Goal: Task Accomplishment & Management: Manage account settings

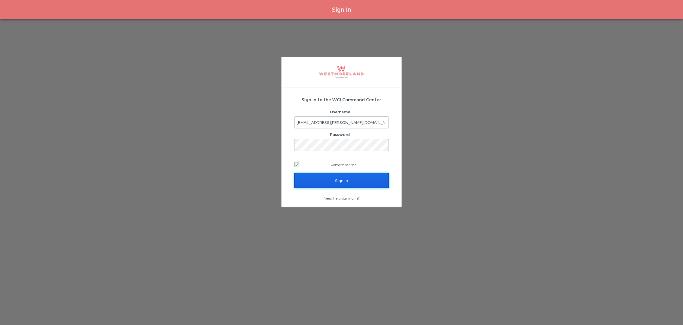
click at [341, 181] on input "Sign In" at bounding box center [341, 180] width 95 height 15
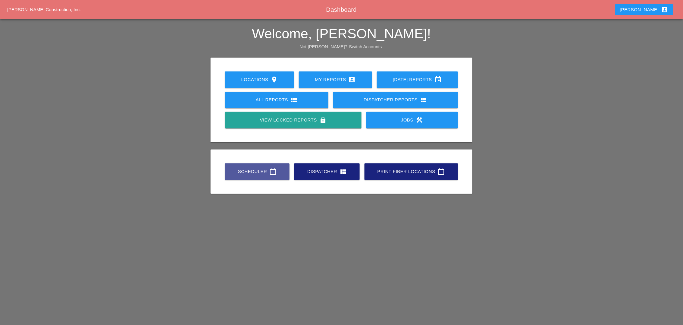
click at [266, 172] on div "Scheduler calendar_today" at bounding box center [257, 171] width 45 height 7
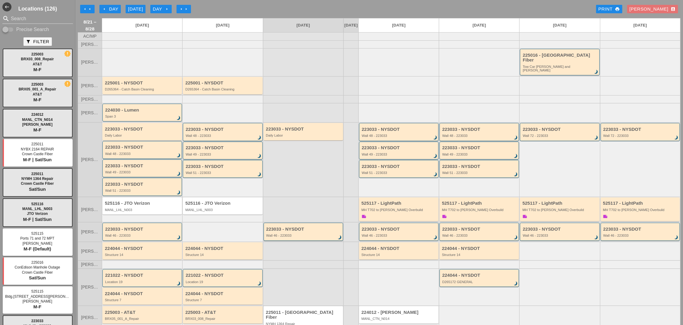
click at [294, 40] on div at bounding box center [303, 36] width 80 height 8
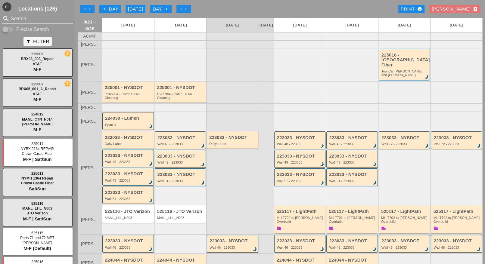
click at [91, 11] on icon "arrow_left" at bounding box center [89, 9] width 5 height 5
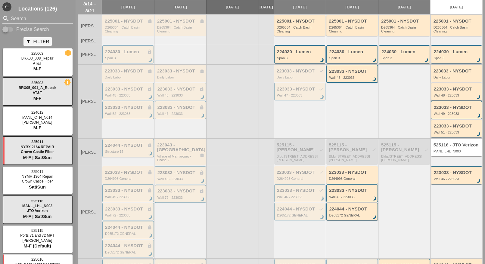
scroll to position [75, 0]
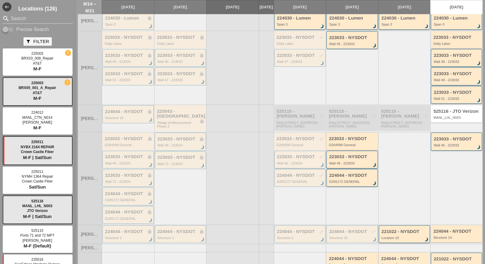
click at [290, 157] on div "223033 - NYSDOT check" at bounding box center [300, 156] width 47 height 5
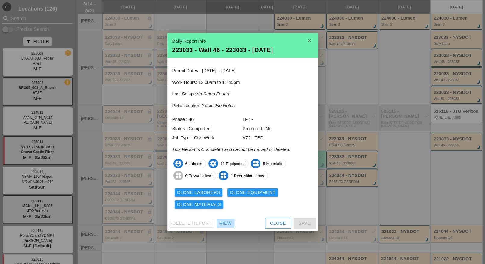
click at [225, 220] on div "View" at bounding box center [226, 223] width 12 height 7
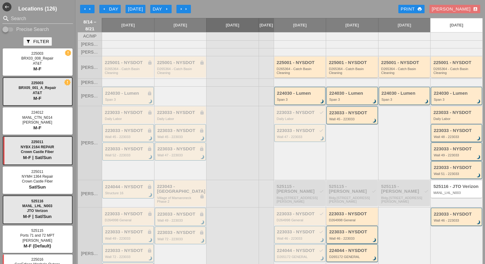
click at [108, 9] on div "arrow_left Day" at bounding box center [110, 9] width 17 height 7
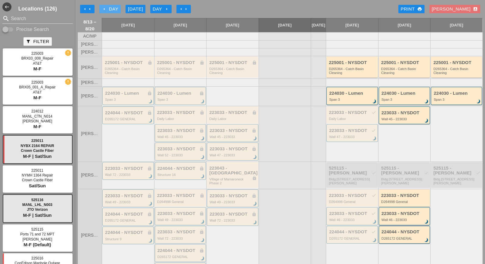
click at [105, 9] on icon "arrow_left" at bounding box center [104, 9] width 5 height 5
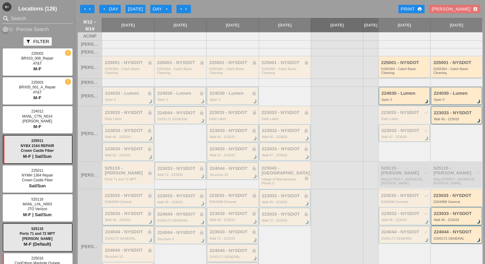
click at [141, 214] on div "223033 - NYSDOT lock" at bounding box center [128, 213] width 47 height 5
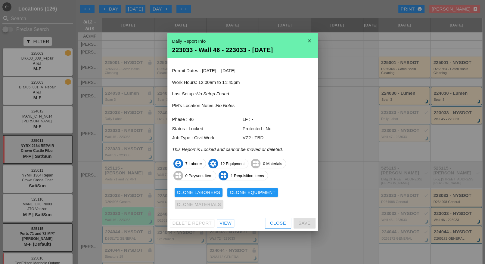
click at [228, 223] on div "View" at bounding box center [226, 223] width 12 height 7
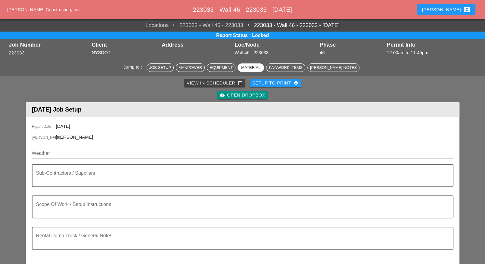
click at [453, 9] on div "Luca account_box" at bounding box center [446, 9] width 48 height 7
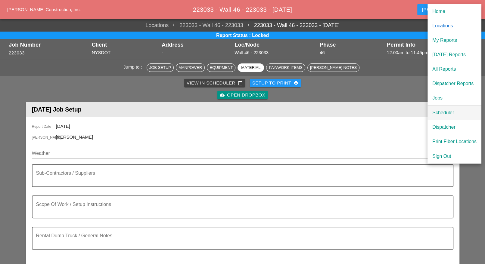
click at [444, 111] on div "Scheduler" at bounding box center [454, 112] width 44 height 7
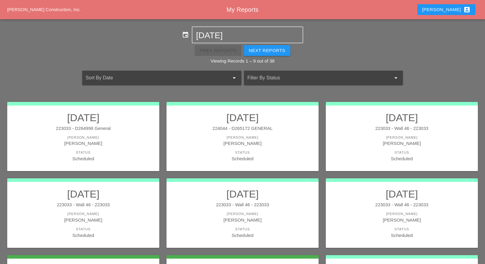
click at [453, 11] on div "Luca account_box" at bounding box center [446, 9] width 48 height 7
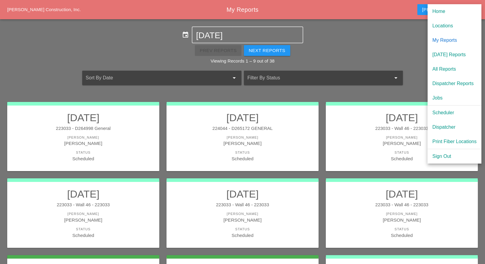
click at [448, 128] on div "Dispatcher" at bounding box center [454, 127] width 44 height 7
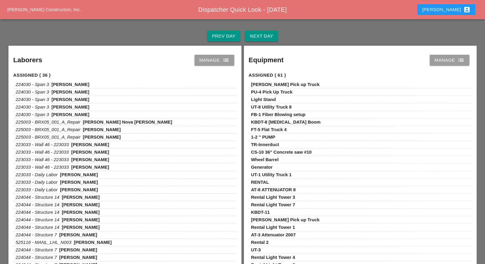
click at [214, 60] on div "Manage list" at bounding box center [214, 60] width 30 height 7
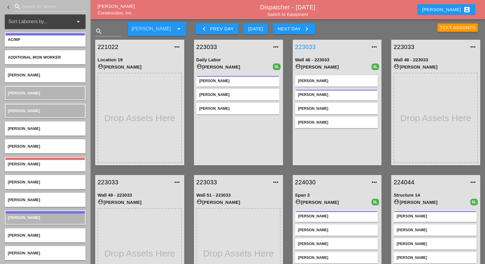
click at [310, 46] on link "223033" at bounding box center [331, 46] width 72 height 9
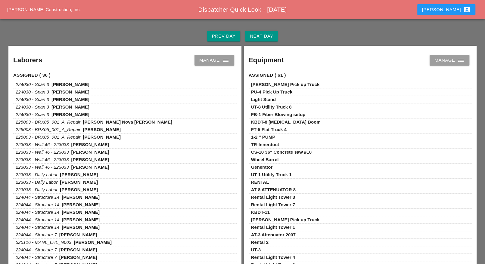
click at [221, 59] on div "Manage list" at bounding box center [214, 60] width 30 height 7
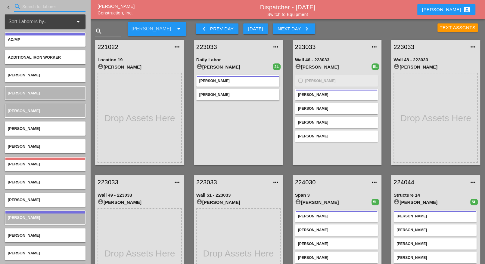
click at [28, 5] on input "Search for laborer" at bounding box center [49, 7] width 55 height 10
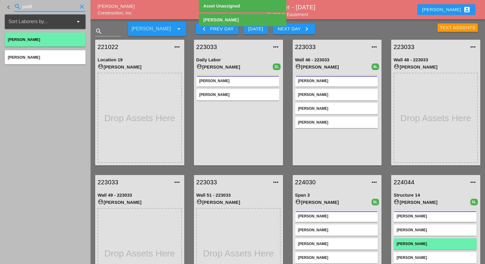
type input "padill"
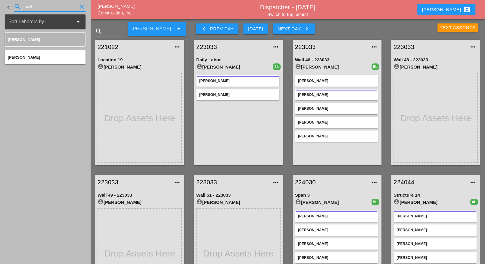
drag, startPoint x: 32, startPoint y: 6, endPoint x: 17, endPoint y: 11, distance: 16.4
click at [17, 5] on div "search padill clear" at bounding box center [50, 7] width 72 height 10
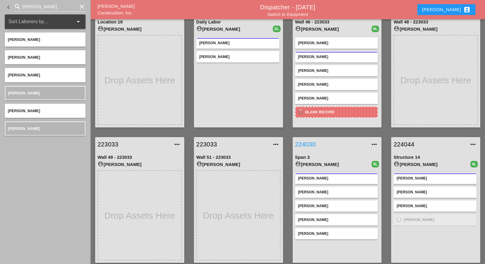
scroll to position [38, 0]
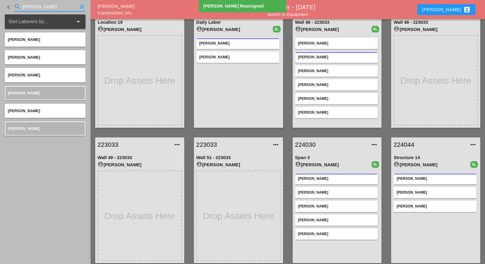
drag, startPoint x: 39, startPoint y: 7, endPoint x: 12, endPoint y: 8, distance: 26.8
click at [14, 6] on div "search josh clear" at bounding box center [50, 7] width 72 height 10
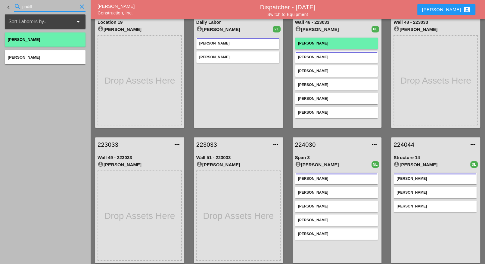
type input "padill"
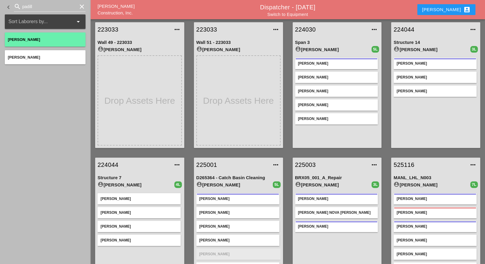
scroll to position [164, 0]
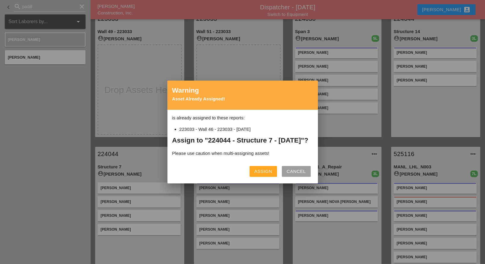
drag, startPoint x: 256, startPoint y: 174, endPoint x: 240, endPoint y: 184, distance: 18.8
click at [257, 174] on div "Assign" at bounding box center [263, 171] width 18 height 7
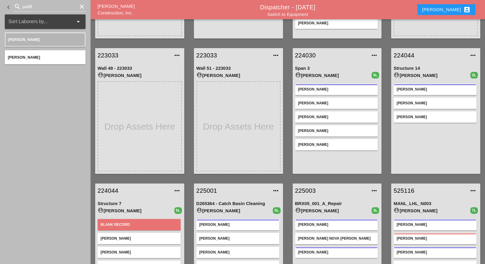
scroll to position [126, 0]
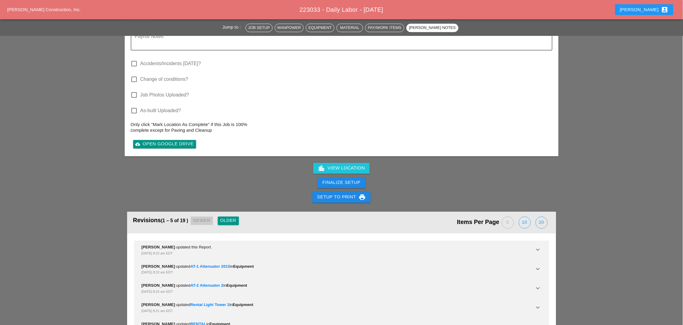
scroll to position [1183, 0]
click at [485, 216] on div "20" at bounding box center [541, 221] width 11 height 11
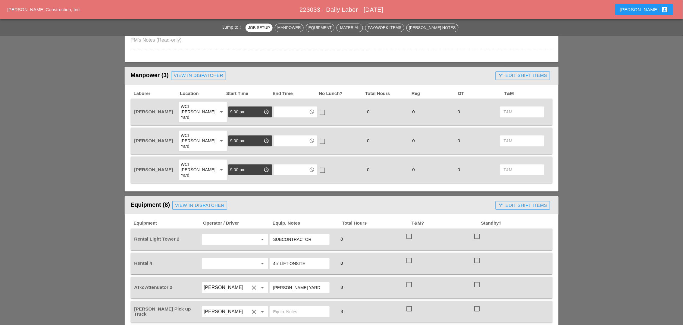
scroll to position [565, 0]
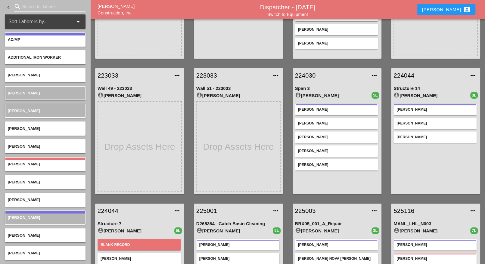
scroll to position [151, 0]
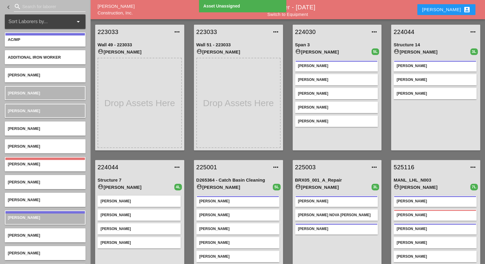
click at [37, 6] on input "Search for laborer" at bounding box center [49, 7] width 55 height 10
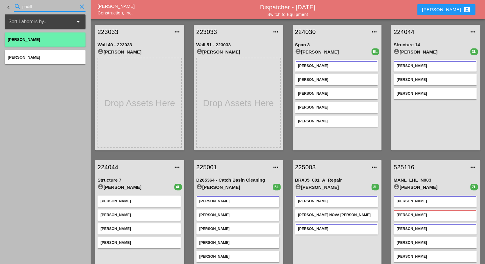
type input "padill"
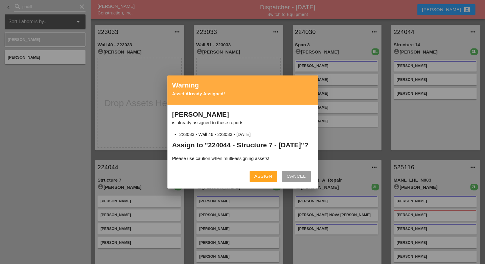
drag, startPoint x: 251, startPoint y: 183, endPoint x: 259, endPoint y: 180, distance: 7.6
click at [253, 182] on button "Assign" at bounding box center [263, 176] width 27 height 11
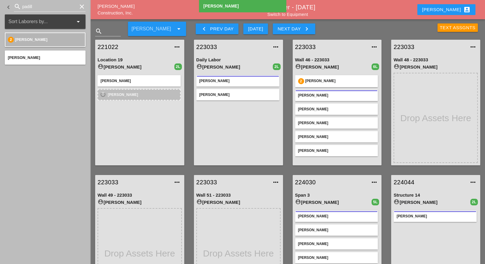
scroll to position [38, 0]
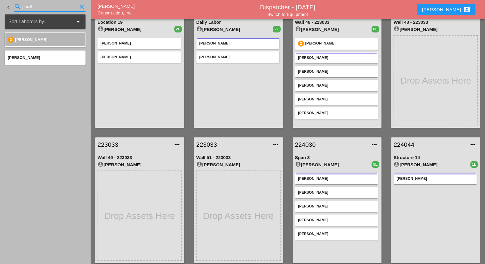
drag, startPoint x: 34, startPoint y: 5, endPoint x: 15, endPoint y: 6, distance: 19.0
click at [16, 6] on div "search padill clear" at bounding box center [50, 7] width 72 height 10
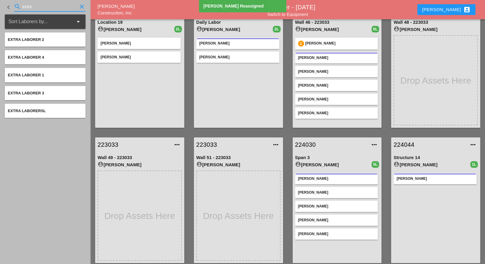
type input "extra"
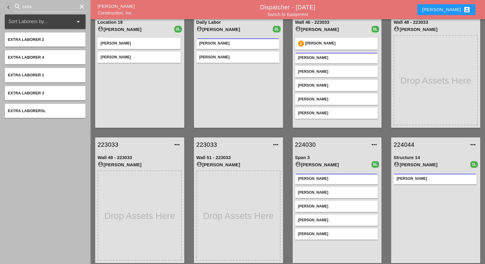
drag, startPoint x: 42, startPoint y: 46, endPoint x: 40, endPoint y: 39, distance: 7.5
click at [44, 39] on span "Extra Laborer 2" at bounding box center [26, 39] width 36 height 5
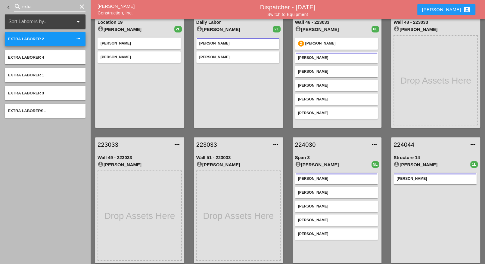
drag, startPoint x: 27, startPoint y: 37, endPoint x: 32, endPoint y: 47, distance: 11.1
click at [45, 48] on div "Extra Laborer 2 more_horiz Extra Laborer 4 Extra Laborer 1 Extra Laborer 3 Extr…" at bounding box center [45, 75] width 81 height 93
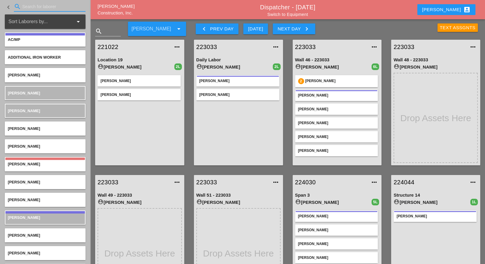
click at [31, 3] on input "Search for laborer" at bounding box center [49, 7] width 55 height 10
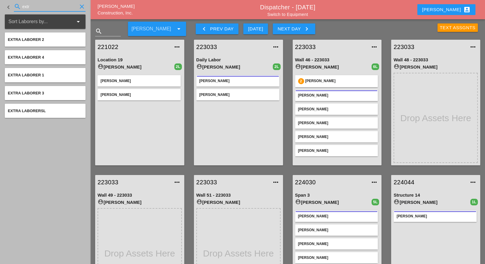
type input "extr"
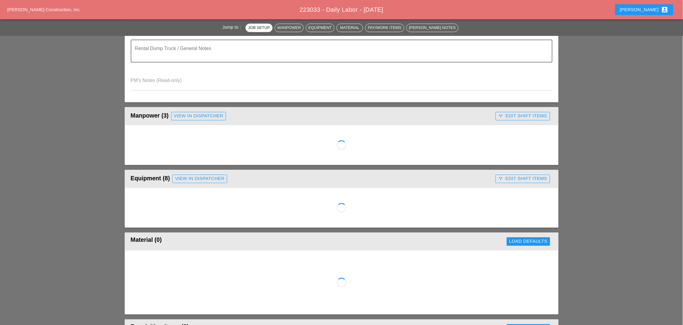
scroll to position [527, 0]
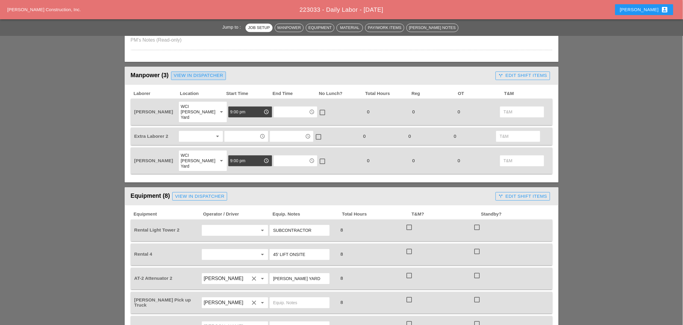
click at [197, 72] on div "View in Dispatcher" at bounding box center [198, 75] width 49 height 7
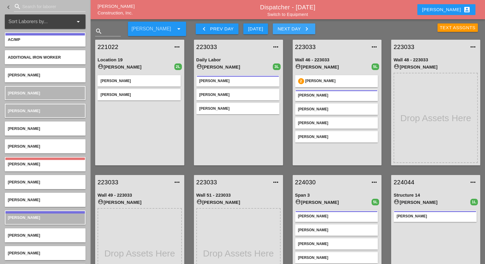
drag, startPoint x: 292, startPoint y: 29, endPoint x: 287, endPoint y: 52, distance: 23.8
click at [292, 29] on div "Next Day keyboard_arrow_right" at bounding box center [294, 28] width 33 height 7
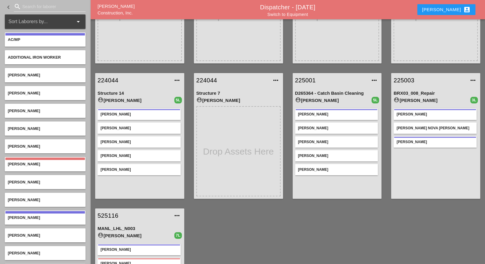
scroll to position [101, 0]
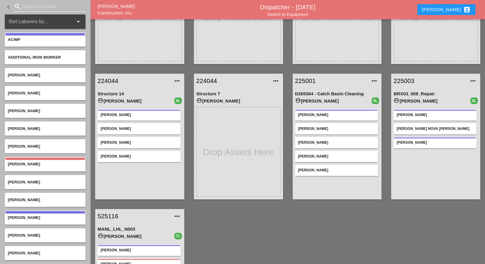
click at [33, 5] on input "Search for laborer" at bounding box center [49, 7] width 55 height 10
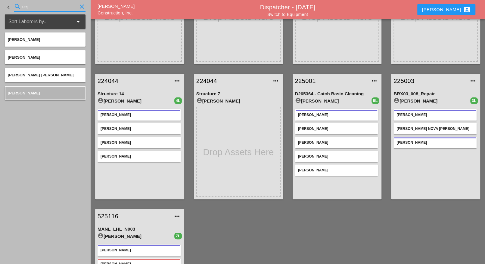
type input "cej"
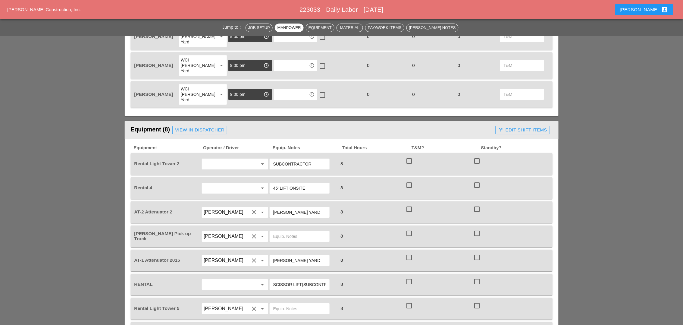
scroll to position [640, 0]
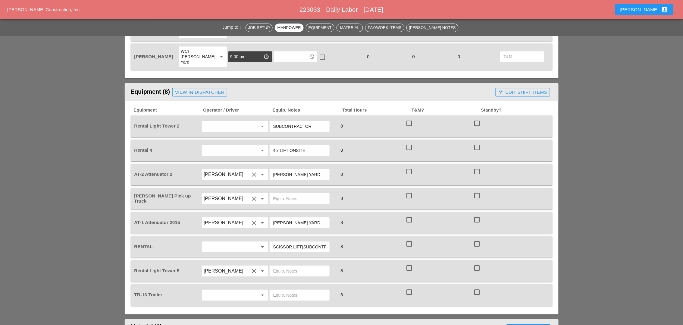
drag, startPoint x: 277, startPoint y: 129, endPoint x: 272, endPoint y: 129, distance: 4.8
click at [272, 145] on div "45' LIFT ONSITE" at bounding box center [300, 150] width 60 height 11
click at [307, 145] on input "60' LIFT ONSITE" at bounding box center [299, 150] width 53 height 10
drag, startPoint x: 309, startPoint y: 127, endPoint x: 289, endPoint y: 128, distance: 19.6
click at [289, 145] on input "60' LIFT ONSITE" at bounding box center [299, 150] width 53 height 10
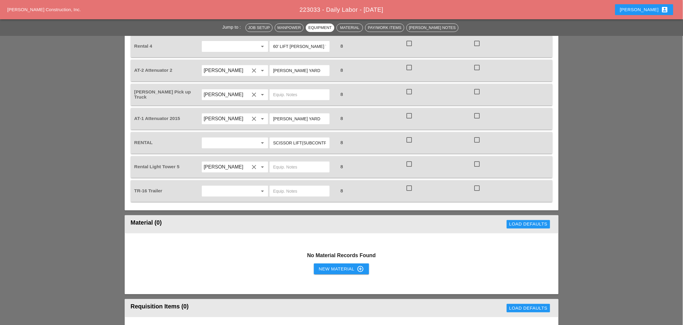
scroll to position [753, 0]
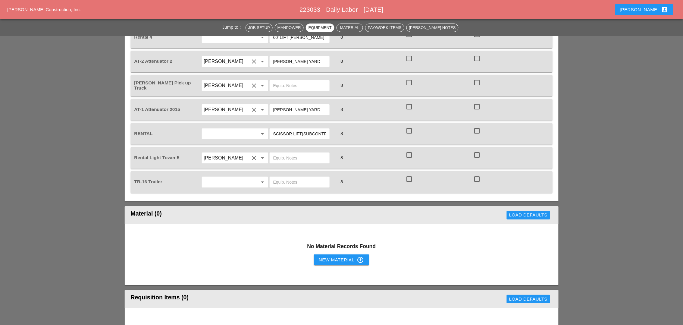
type input "60' LIFT Bruckner Yard"
click at [282, 153] on input "text" at bounding box center [299, 158] width 53 height 10
drag, startPoint x: 311, startPoint y: 88, endPoint x: 273, endPoint y: 87, distance: 38.6
click at [273, 105] on input "BRUCKNER YARD" at bounding box center [299, 110] width 53 height 10
click at [283, 153] on input "text" at bounding box center [299, 158] width 53 height 10
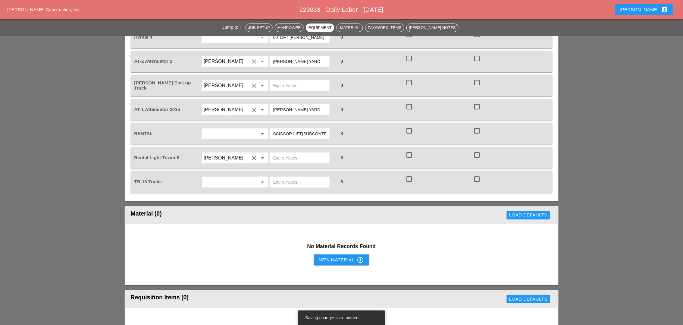
paste input "BRUCKNER YARD"
type input "BRUCKNER YARD"
click at [276, 177] on input "text" at bounding box center [299, 182] width 53 height 10
paste input "BRUCKNER YARD"
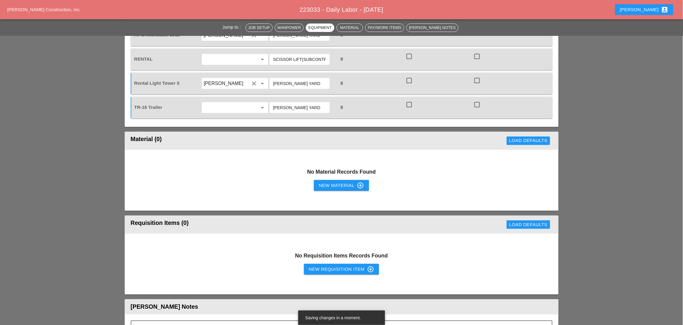
scroll to position [828, 0]
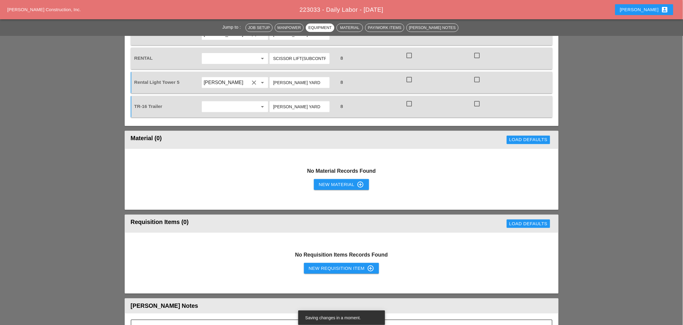
type input "BRUCKNER YARD"
click at [324, 181] on div "New Material control_point" at bounding box center [341, 184] width 45 height 7
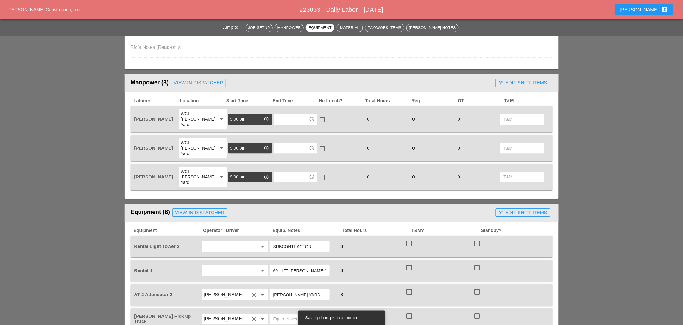
scroll to position [489, 0]
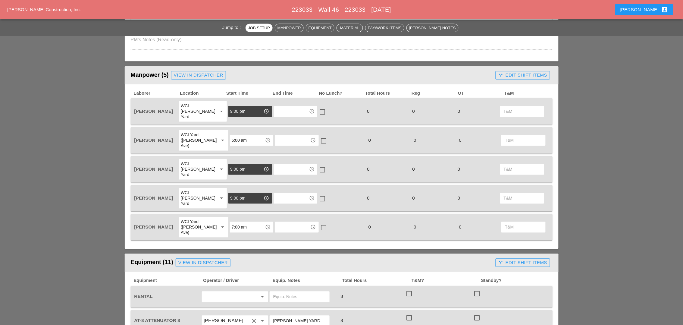
scroll to position [301, 0]
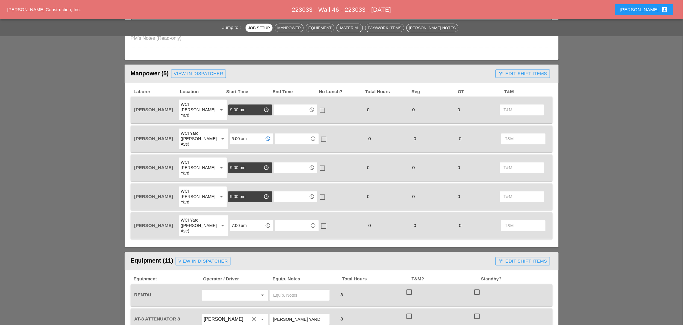
click at [232, 134] on input "6:00 am" at bounding box center [247, 139] width 31 height 10
click at [236, 141] on div "9 :00 am" at bounding box center [246, 140] width 34 height 7
drag, startPoint x: 248, startPoint y: 124, endPoint x: 220, endPoint y: 127, distance: 28.7
click at [221, 128] on div "Joshua Baker WCI Yard (Provost Ave) arrow_drop_down 9:00 am access_time access_…" at bounding box center [337, 139] width 408 height 22
click at [247, 134] on input "9:00 am" at bounding box center [247, 139] width 31 height 10
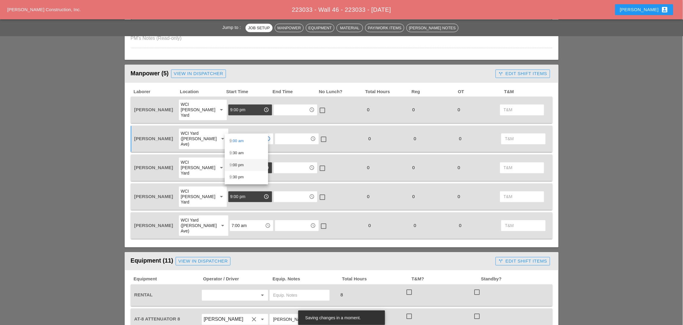
click at [242, 165] on div "9 :00 pm" at bounding box center [246, 164] width 34 height 7
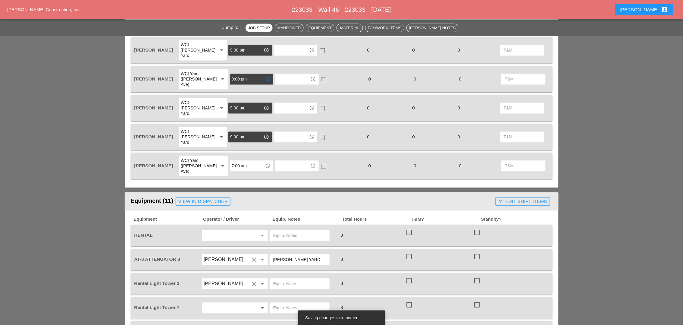
scroll to position [376, 0]
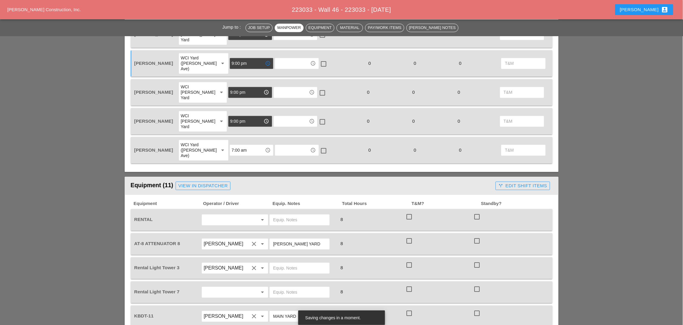
type input "9:00 pm"
click at [240, 145] on input "7:00 am" at bounding box center [247, 150] width 31 height 10
click at [243, 157] on div "9 :00 pm" at bounding box center [246, 158] width 34 height 7
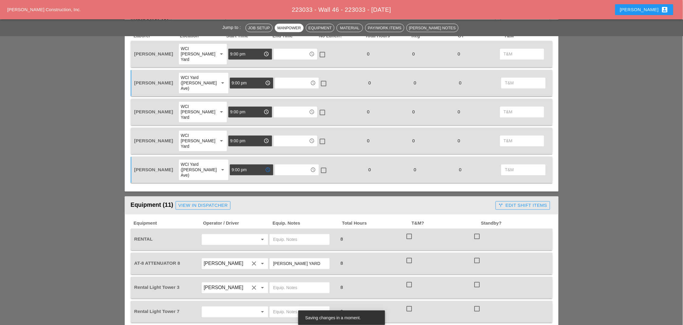
scroll to position [339, 0]
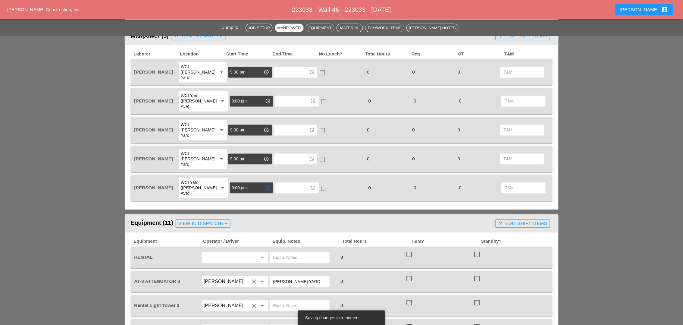
type input "9:00 pm"
click at [202, 180] on div "WCI Yard ([PERSON_NAME] Ave)" at bounding box center [197, 188] width 33 height 16
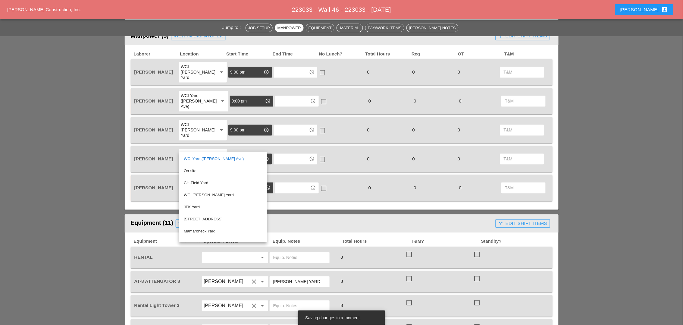
click at [199, 195] on div "WCI [PERSON_NAME] Yard" at bounding box center [223, 195] width 78 height 7
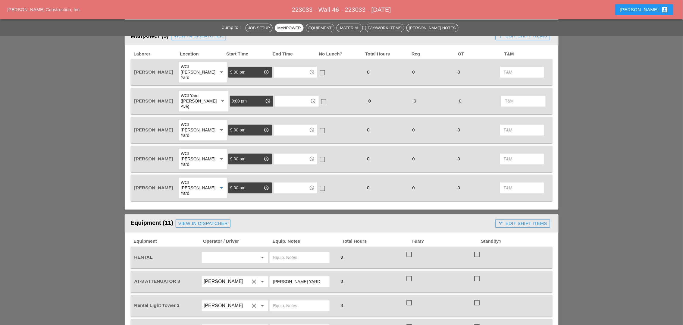
click at [202, 69] on div "WCI [PERSON_NAME] Yard" at bounding box center [197, 72] width 32 height 16
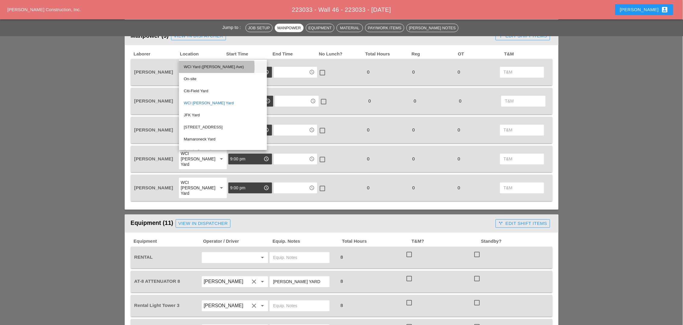
click at [201, 66] on div "WCI Yard ([PERSON_NAME] Ave)" at bounding box center [223, 66] width 78 height 7
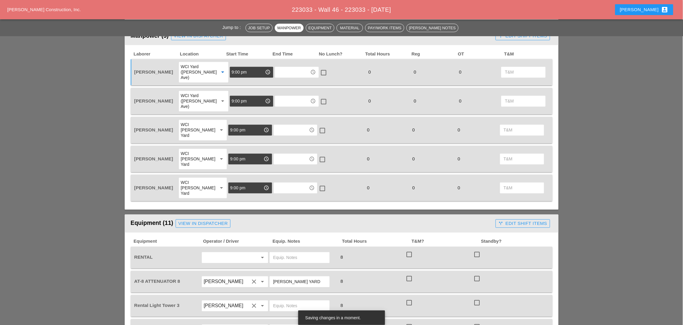
scroll to position [452, 0]
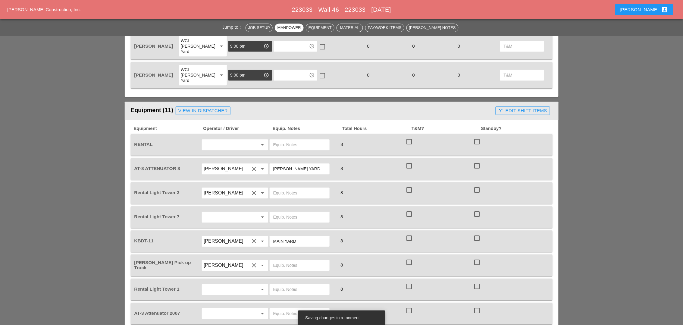
click at [277, 140] on input "text" at bounding box center [299, 145] width 53 height 10
type input "Scissor lift on site"
click at [279, 188] on input "text" at bounding box center [299, 193] width 53 height 10
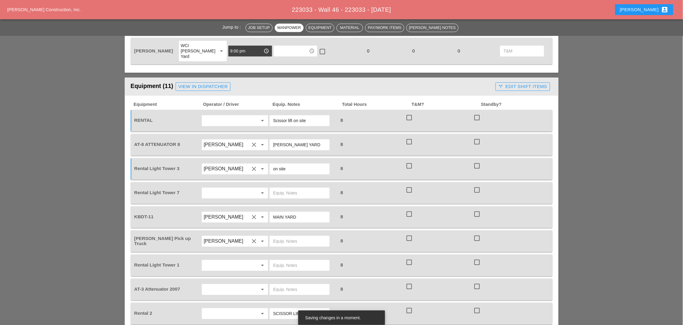
scroll to position [489, 0]
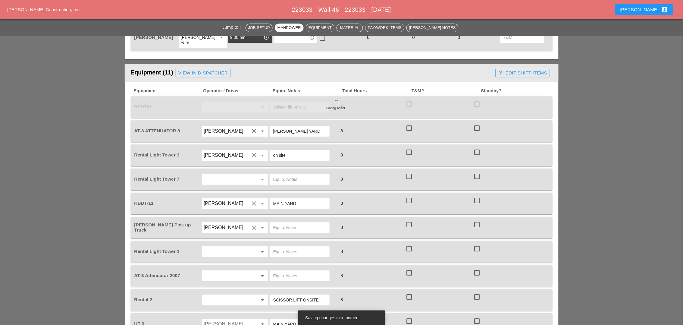
type input "on site"
click at [215, 174] on input "text" at bounding box center [227, 179] width 46 height 10
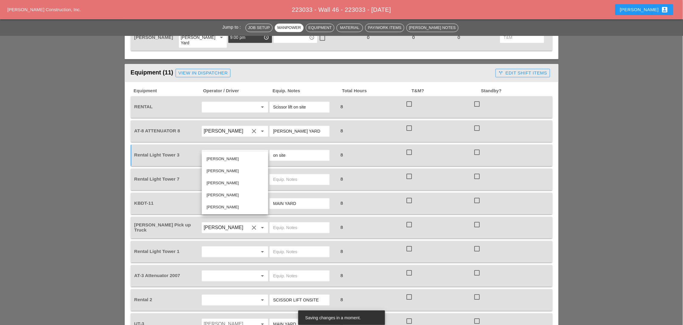
click at [217, 170] on div "Iwan Belfor" at bounding box center [235, 170] width 57 height 7
type input "Iwan Belfor"
click at [280, 174] on input "text" at bounding box center [299, 179] width 53 height 10
drag, startPoint x: 294, startPoint y: 145, endPoint x: 277, endPoint y: 145, distance: 17.2
click at [277, 174] on input "on sitev" at bounding box center [299, 179] width 53 height 10
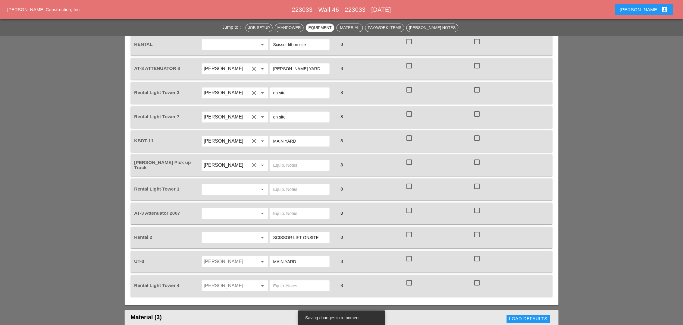
scroll to position [565, 0]
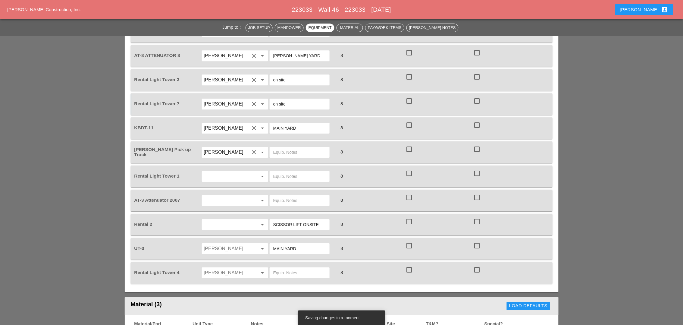
click at [255, 148] on icon "clear" at bounding box center [254, 151] width 7 height 7
type input "on site"
click at [479, 144] on div at bounding box center [477, 149] width 10 height 10
click at [219, 171] on input "text" at bounding box center [227, 176] width 46 height 10
click at [221, 168] on div "[PERSON_NAME]" at bounding box center [235, 166] width 57 height 7
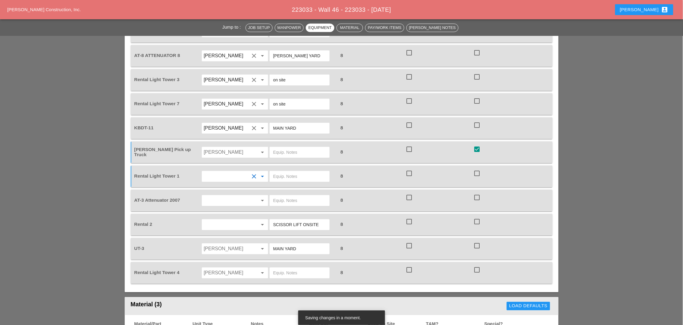
click at [282, 171] on input "text" at bounding box center [299, 176] width 53 height 10
click at [275, 171] on input "text" at bounding box center [299, 176] width 53 height 10
paste input "BRUCKNER YARD"
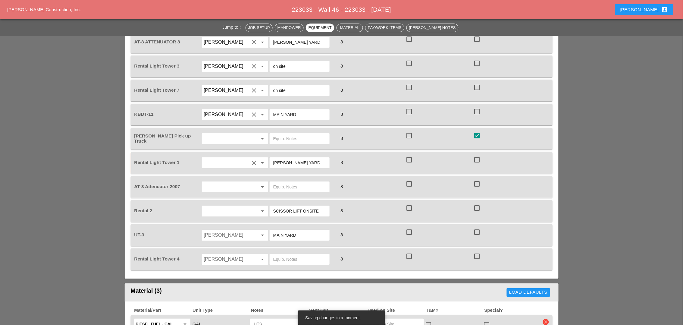
scroll to position [602, 0]
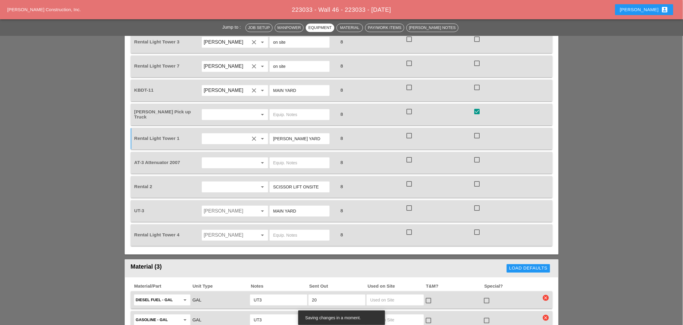
type input "BRUCKNER YARD"
click at [212, 158] on input "text" at bounding box center [227, 163] width 46 height 10
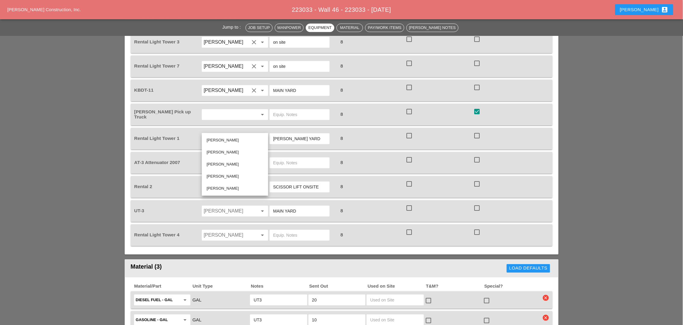
click at [219, 186] on div "[PERSON_NAME]" at bounding box center [235, 188] width 57 height 7
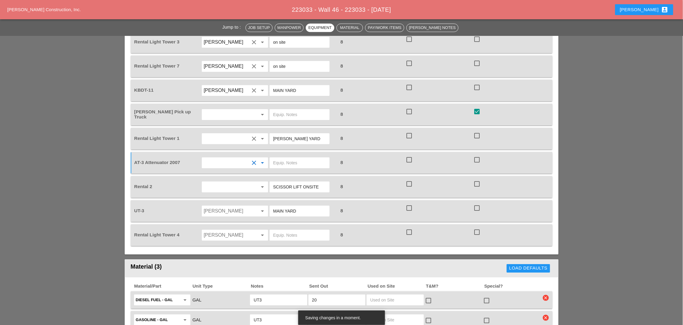
click at [279, 158] on input "text" at bounding box center [299, 163] width 53 height 10
paste input "BRUCKNER YARD"
type input "BRUCKNER YARD"
click at [247, 206] on input "Freddie Rodas Torres" at bounding box center [227, 211] width 46 height 10
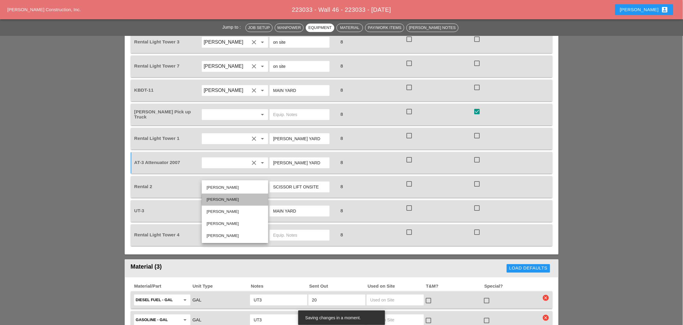
click at [223, 199] on div "Iwan Belfor" at bounding box center [235, 199] width 57 height 7
click at [478, 227] on div at bounding box center [477, 232] width 10 height 10
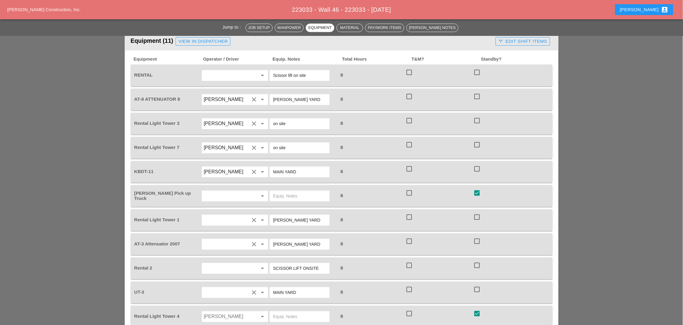
scroll to position [565, 0]
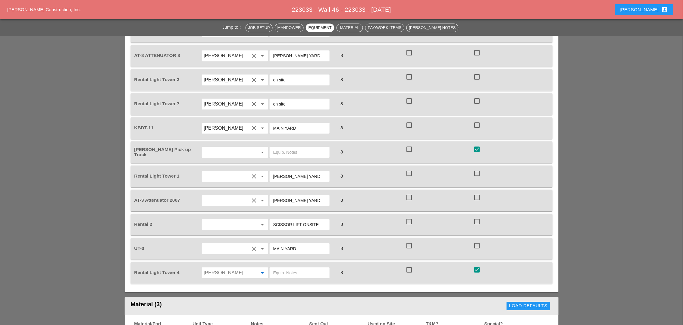
click at [233, 268] on input "Freddie Rodas Torres" at bounding box center [227, 273] width 46 height 10
drag, startPoint x: 223, startPoint y: 260, endPoint x: 234, endPoint y: 255, distance: 12.9
click at [223, 260] on div "Iwan Belfor" at bounding box center [235, 260] width 57 height 7
click at [284, 268] on input "text" at bounding box center [299, 273] width 53 height 10
type input "on site"
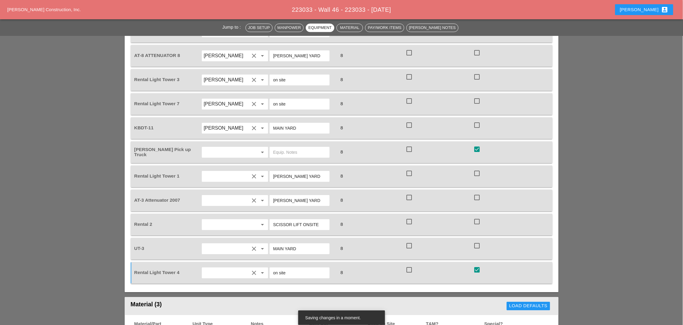
click at [477, 264] on div at bounding box center [477, 269] width 10 height 10
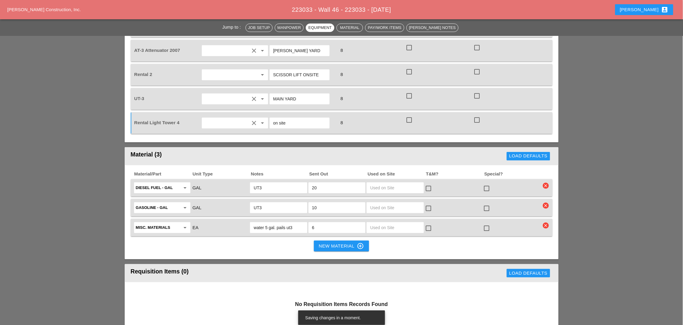
scroll to position [715, 0]
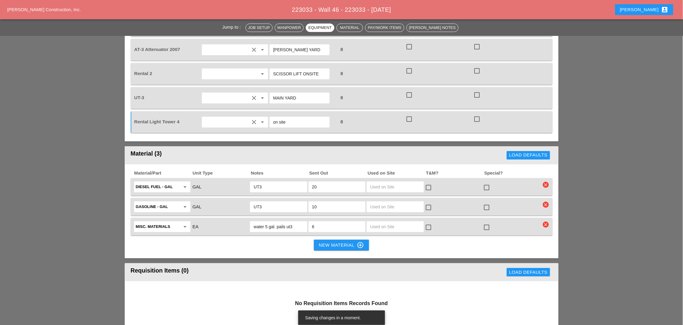
click at [333, 241] on div "New Material control_point" at bounding box center [341, 244] width 45 height 7
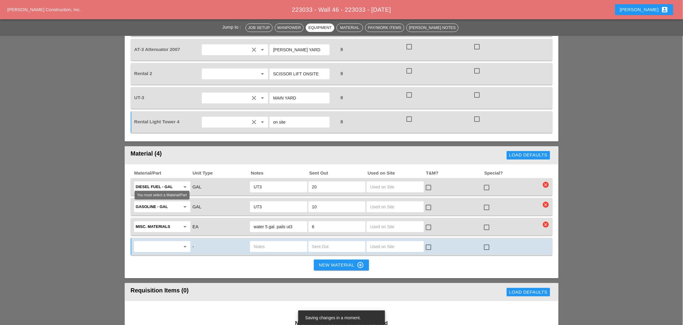
click at [164, 242] on input "text" at bounding box center [158, 247] width 44 height 10
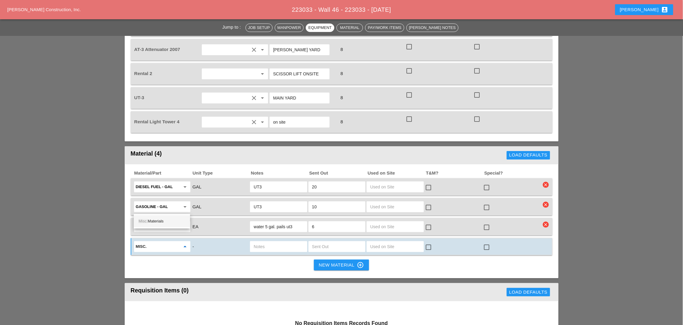
click at [160, 221] on div "Misc. Materials" at bounding box center [162, 220] width 47 height 7
type input "Misc. Materials"
click at [264, 242] on input "text" at bounding box center [279, 247] width 50 height 10
type input "55 gal."
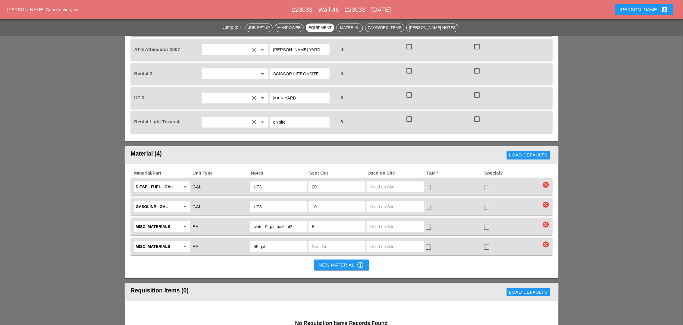
click at [277, 242] on input "55 gal." at bounding box center [279, 247] width 50 height 10
type input "55 gal. KVDT11"
click at [330, 242] on input "text" at bounding box center [337, 247] width 50 height 10
type input "1"
click at [324, 259] on button "New Material control_point" at bounding box center [341, 264] width 55 height 11
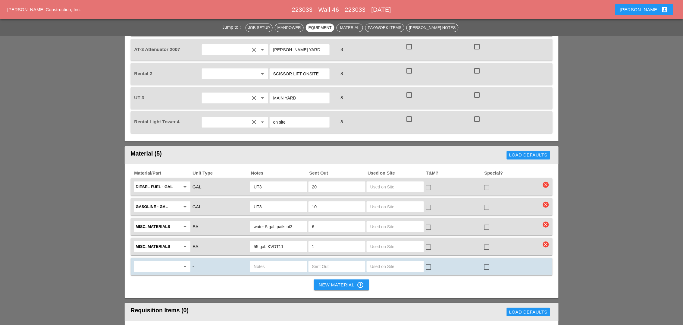
click at [253, 241] on div "55 gal. KVDT11" at bounding box center [278, 246] width 57 height 11
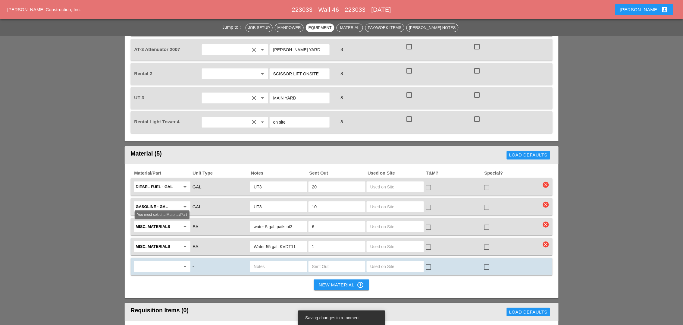
type input "Water 55 gal. KVDT11"
click at [165, 261] on input "text" at bounding box center [158, 266] width 44 height 10
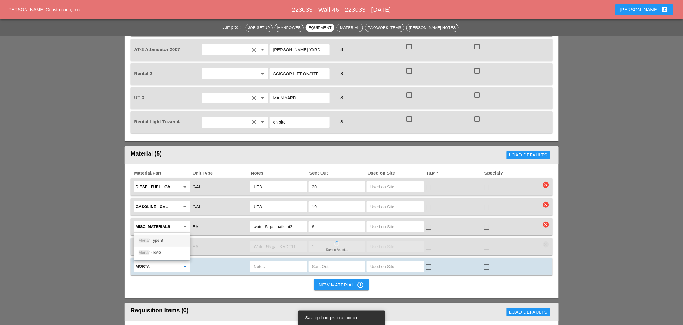
click at [159, 238] on div "Morta r Type S" at bounding box center [162, 240] width 47 height 7
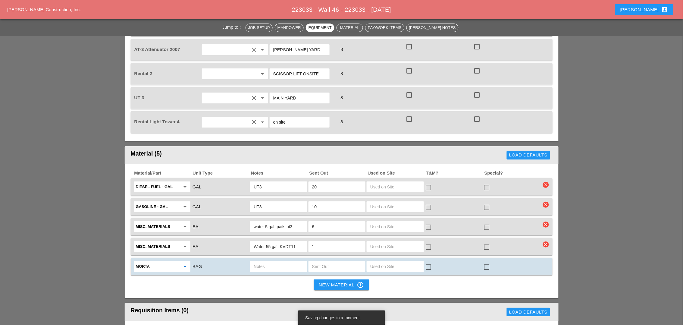
type input "Mortar Type S"
click at [266, 261] on input "text" at bounding box center [279, 266] width 50 height 10
type input "skid"
click at [320, 261] on input "text" at bounding box center [337, 266] width 50 height 10
type input "1"
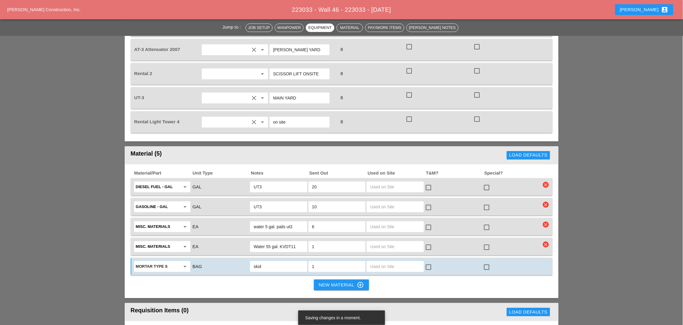
click at [283, 261] on input "skid" at bounding box center [279, 266] width 50 height 10
type input "skid KDT11"
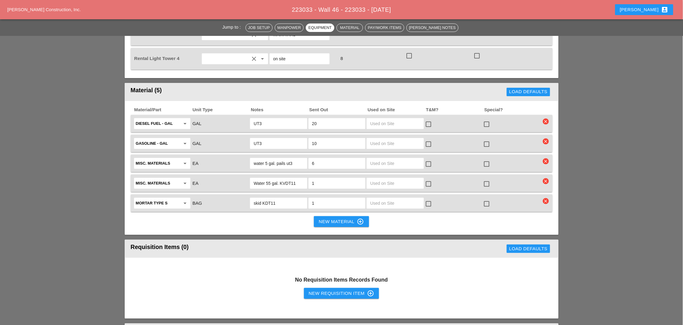
scroll to position [790, 0]
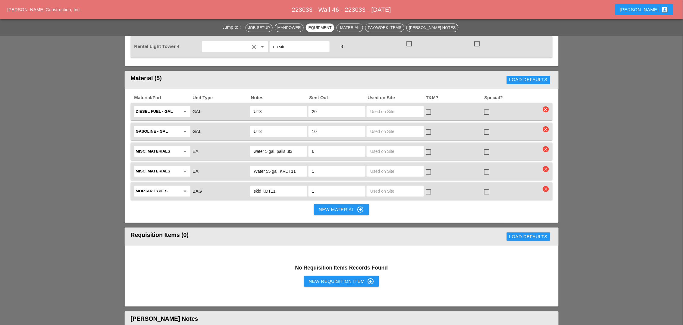
drag, startPoint x: 332, startPoint y: 242, endPoint x: 156, endPoint y: 214, distance: 178.1
click at [332, 277] on div "New Requisition Item control_point" at bounding box center [342, 280] width 66 height 7
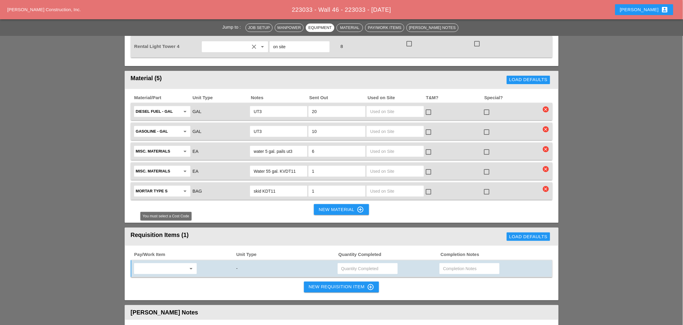
click at [151, 263] on input "text" at bounding box center [161, 268] width 51 height 10
drag, startPoint x: 182, startPoint y: 241, endPoint x: 237, endPoint y: 241, distance: 55.4
click at [187, 240] on div "619.1004002 - PORTABLE WORK ZONE CAME RA" at bounding box center [183, 242] width 89 height 7
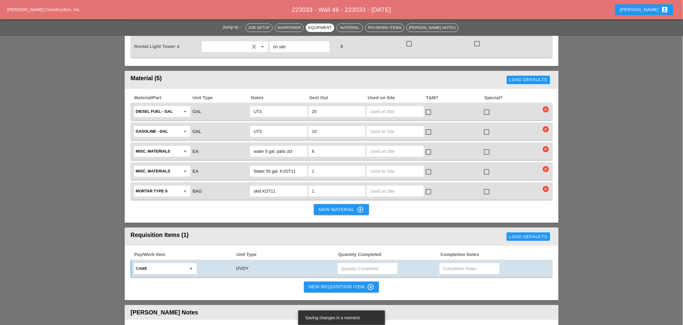
type input "619.1004002 - PORTABLE WORK ZONE CAMERA"
click at [353, 263] on input "text" at bounding box center [367, 268] width 53 height 10
type input "4"
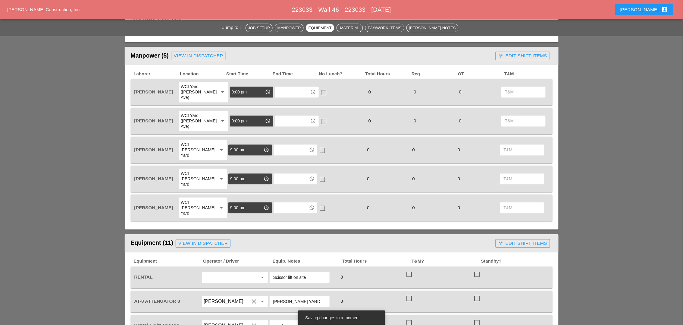
scroll to position [263, 0]
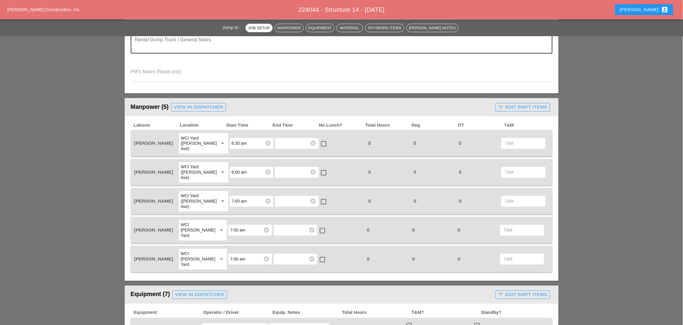
scroll to position [263, 0]
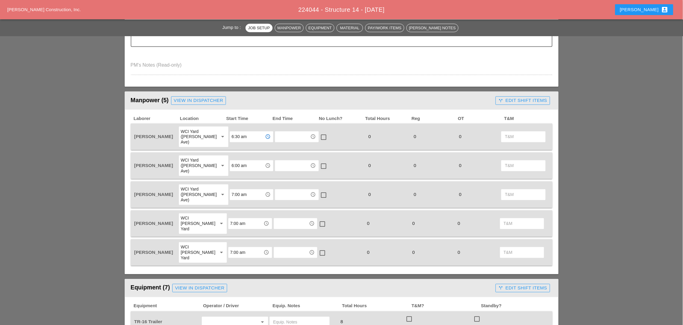
click at [232, 132] on input "6:30 am" at bounding box center [247, 137] width 31 height 10
click at [235, 144] on div "6 :00 am" at bounding box center [246, 144] width 34 height 7
type input "6:00 am"
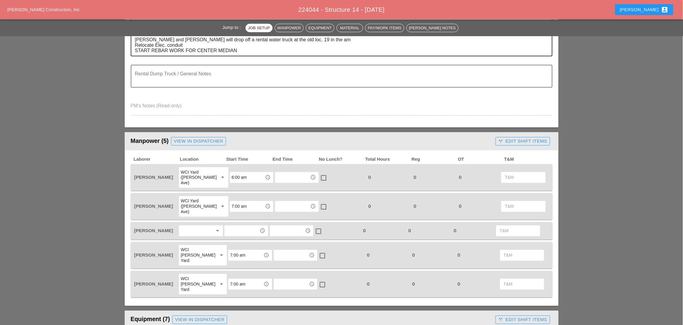
scroll to position [226, 0]
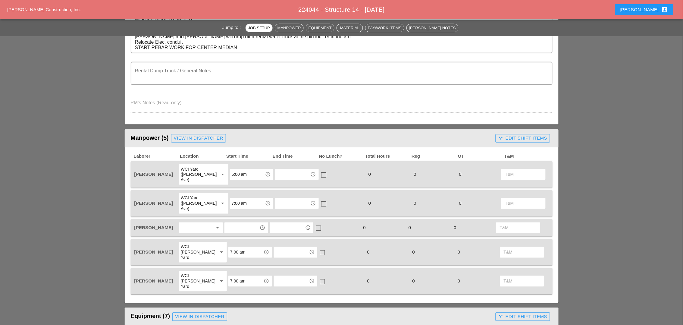
click at [189, 223] on div at bounding box center [197, 228] width 32 height 10
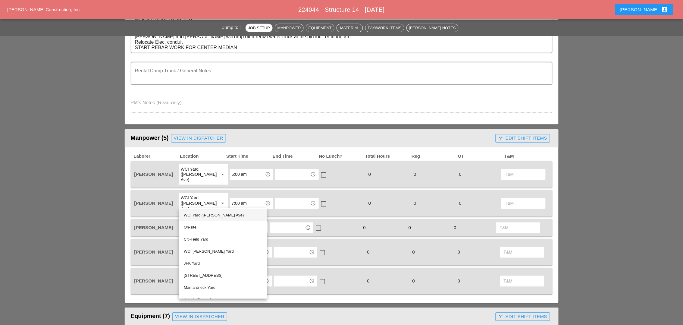
click at [198, 212] on div "WCI Yard ([PERSON_NAME] Ave)" at bounding box center [223, 215] width 78 height 7
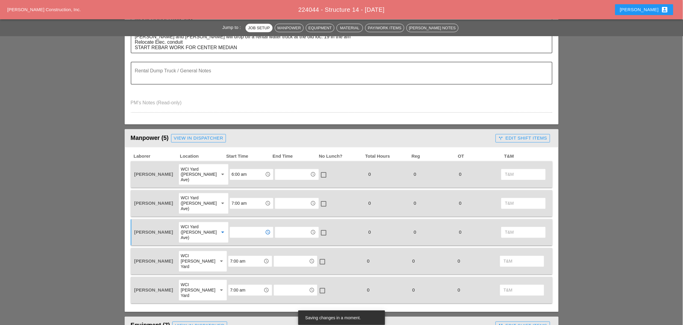
click at [233, 227] on input "text" at bounding box center [247, 232] width 31 height 10
click at [242, 173] on input "6:00 am" at bounding box center [247, 175] width 31 height 10
click at [238, 194] on div "6 :30 am" at bounding box center [246, 194] width 34 height 7
type input "6:30 am"
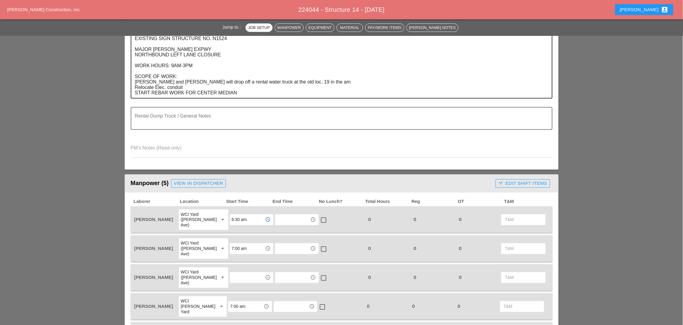
scroll to position [188, 0]
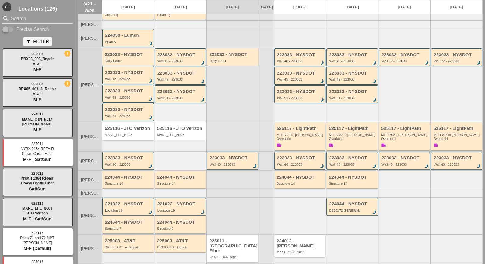
scroll to position [85, 0]
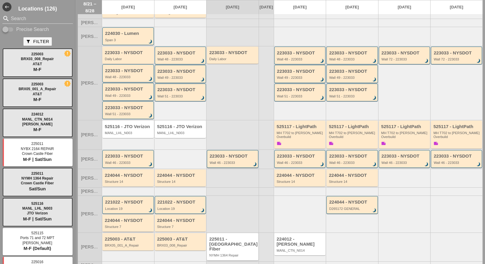
click at [122, 218] on div "224044 - NYSDOT Structure 7" at bounding box center [129, 223] width 48 height 11
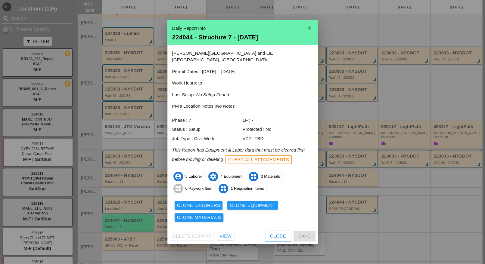
click at [204, 202] on div "Clone Laborers" at bounding box center [198, 205] width 43 height 7
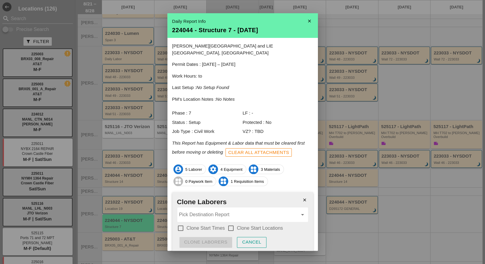
drag, startPoint x: 182, startPoint y: 223, endPoint x: 192, endPoint y: 223, distance: 10.3
click at [183, 223] on div at bounding box center [181, 228] width 10 height 10
checkbox input "true"
drag, startPoint x: 233, startPoint y: 222, endPoint x: 232, endPoint y: 215, distance: 7.3
click at [233, 223] on div at bounding box center [231, 228] width 10 height 10
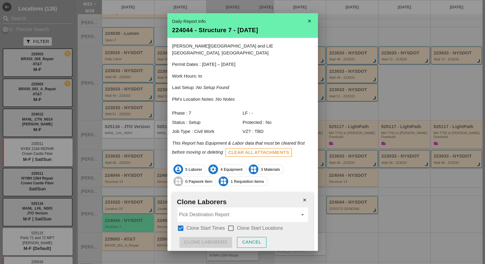
checkbox input "true"
click at [233, 210] on input "Pick Destination Report" at bounding box center [238, 215] width 119 height 10
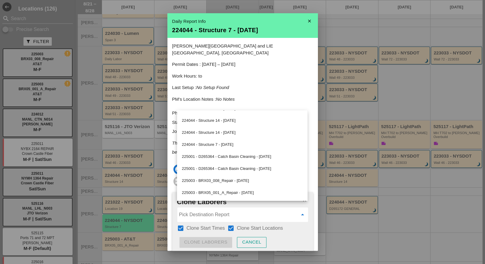
scroll to position [339, 0]
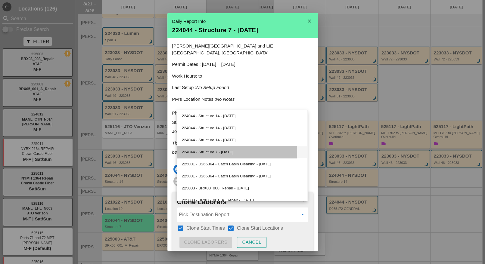
click at [225, 153] on div "224044 - Structure 7 - [DATE]" at bounding box center [242, 152] width 121 height 7
type input "224044 - Structure 7 - [DATE]"
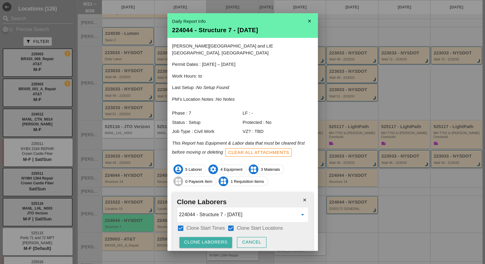
click at [200, 237] on button "Clone Laborers" at bounding box center [205, 242] width 53 height 11
click at [201, 237] on button "Are you sure?" at bounding box center [203, 242] width 48 height 11
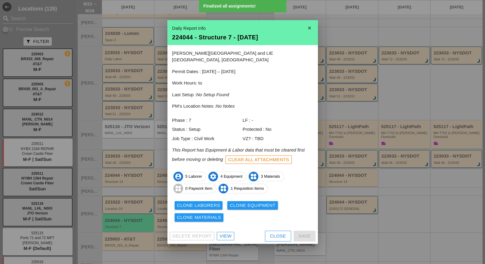
click at [231, 202] on div "Clone Equipment" at bounding box center [253, 205] width 46 height 7
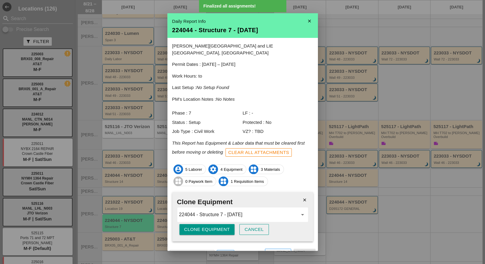
click at [204, 226] on div "Clone Equipment" at bounding box center [207, 229] width 46 height 7
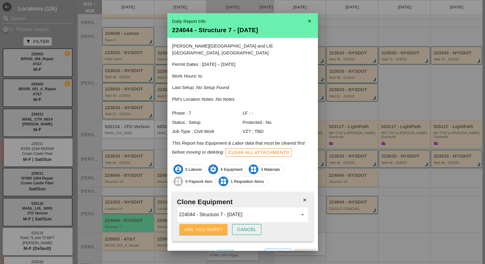
click at [204, 226] on div "Are you sure?" at bounding box center [203, 229] width 38 height 7
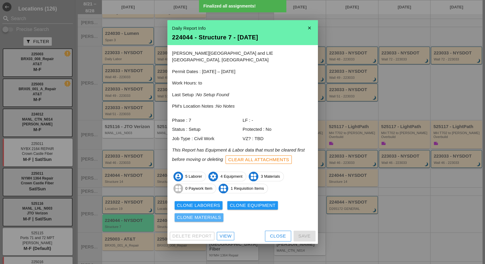
click at [209, 214] on div "Clone Materials" at bounding box center [199, 217] width 44 height 7
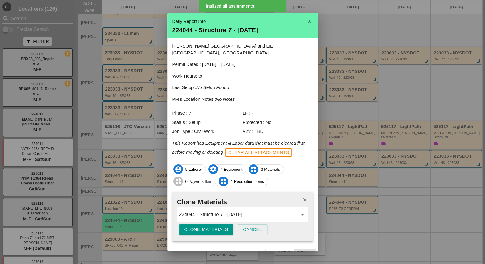
click at [210, 226] on div "Clone Materials" at bounding box center [206, 229] width 44 height 7
click at [211, 226] on div "Are you sure?" at bounding box center [203, 229] width 38 height 7
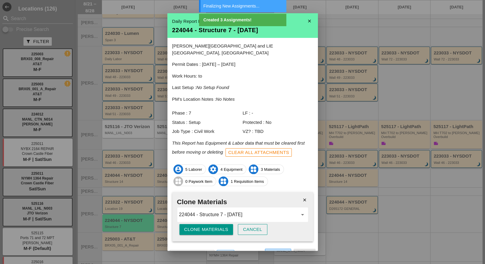
click at [272, 251] on div "Close" at bounding box center [278, 254] width 16 height 7
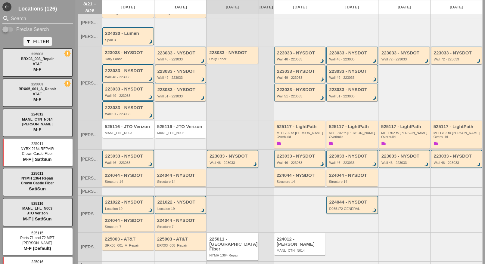
click at [119, 173] on div "224044 - NYSDOT Structure 14" at bounding box center [129, 178] width 48 height 11
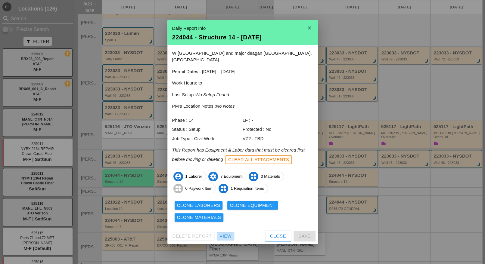
click at [220, 233] on div "View" at bounding box center [226, 236] width 12 height 7
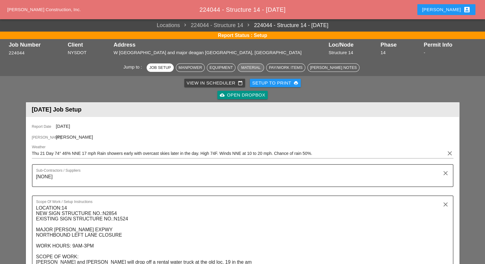
click at [261, 69] on div "Material" at bounding box center [250, 68] width 21 height 6
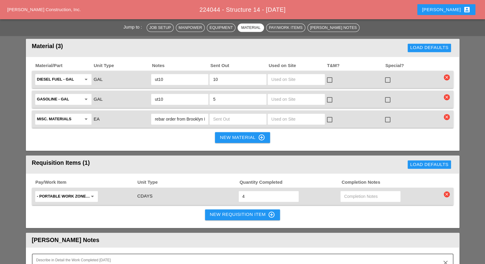
scroll to position [601, 0]
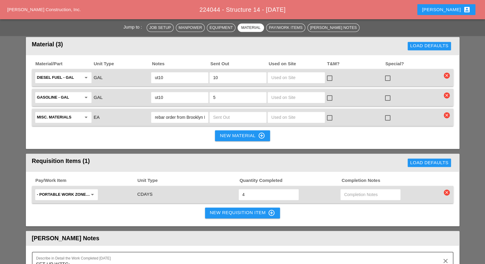
click at [455, 7] on div "Luca account_box" at bounding box center [446, 9] width 48 height 7
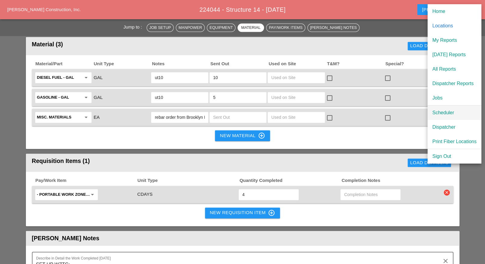
click at [446, 114] on div "Scheduler" at bounding box center [454, 112] width 44 height 7
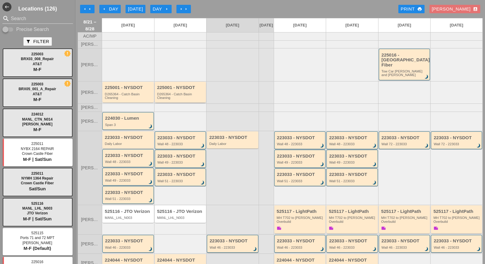
click at [171, 93] on div "D265364 - Catch Basin Cleaning" at bounding box center [181, 96] width 48 height 8
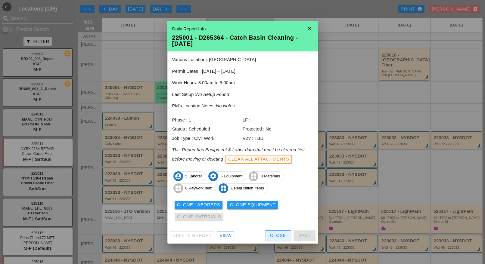
click at [277, 233] on div "Close" at bounding box center [278, 235] width 16 height 7
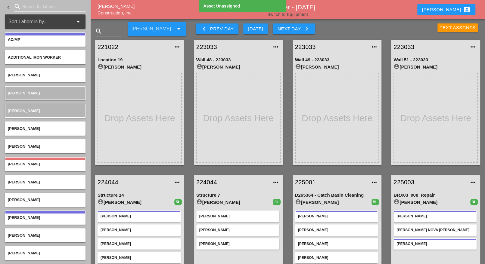
click at [298, 14] on link "Switch to Equipment" at bounding box center [287, 14] width 41 height 5
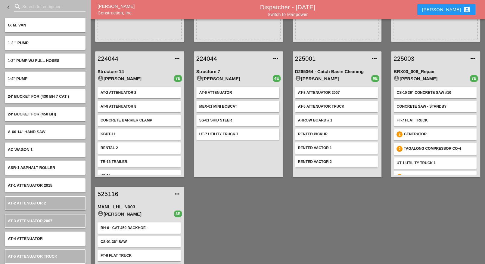
scroll to position [64, 0]
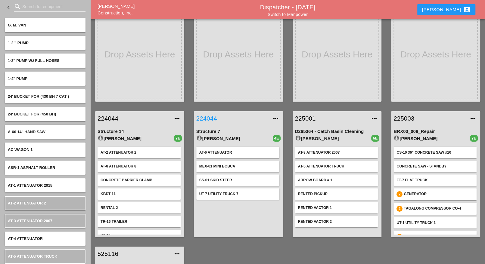
click at [209, 118] on link "224044" at bounding box center [232, 118] width 72 height 9
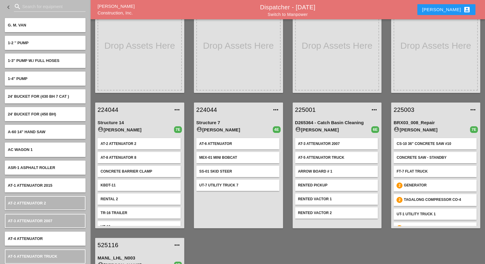
scroll to position [75, 0]
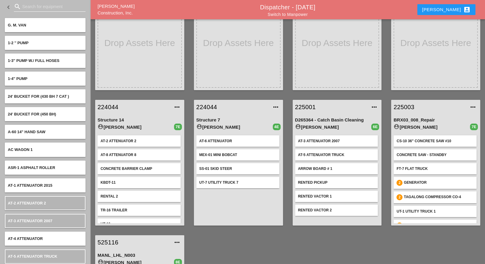
click at [30, 4] on input "Search for equipment" at bounding box center [49, 7] width 55 height 10
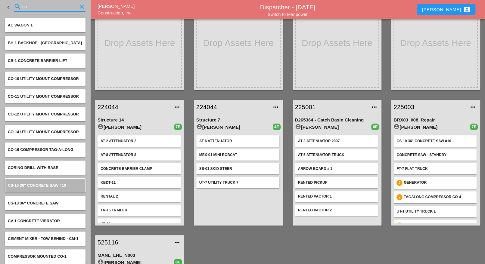
type input "c"
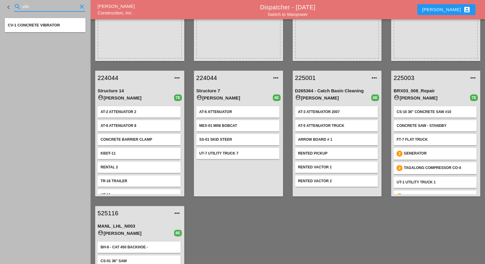
scroll to position [113, 0]
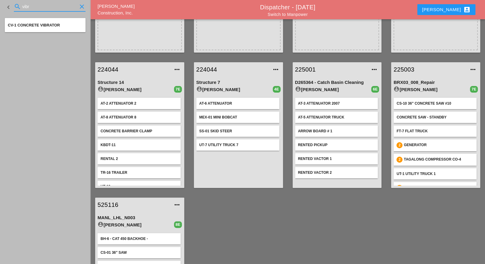
type input "vibr"
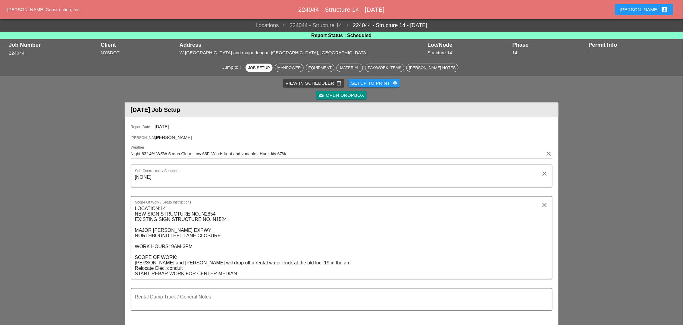
scroll to position [263, 0]
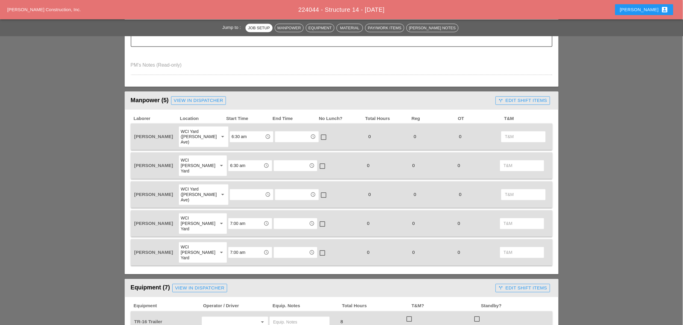
click at [237, 190] on input "text" at bounding box center [247, 195] width 31 height 10
click at [235, 189] on div "6 :00 am" at bounding box center [246, 190] width 34 height 7
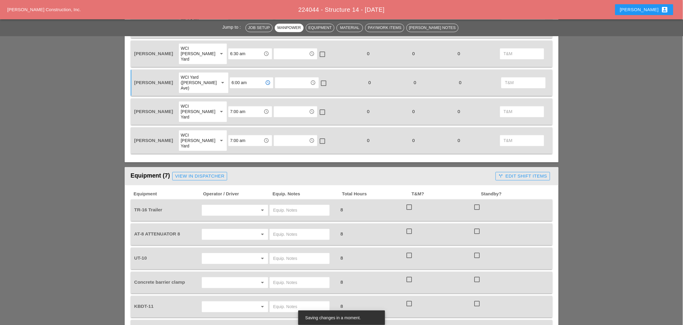
scroll to position [376, 0]
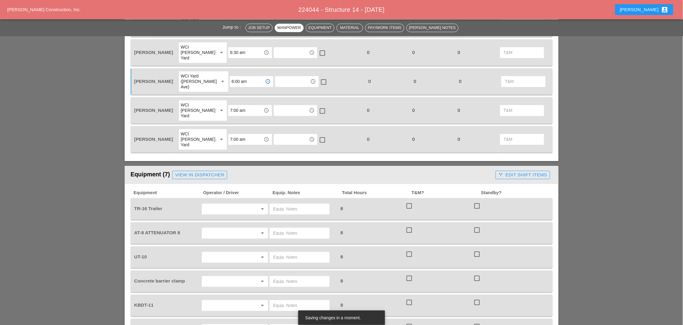
type input "6:00 am"
click at [212, 204] on input "text" at bounding box center [227, 209] width 46 height 10
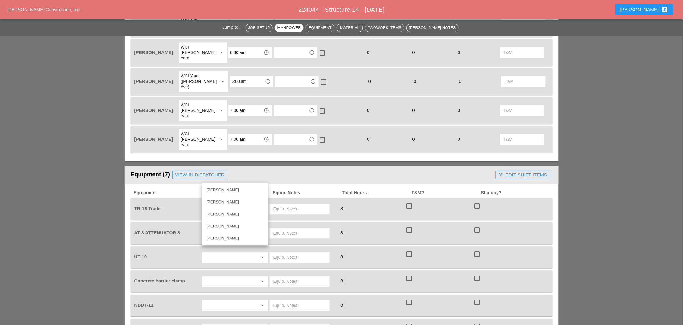
drag, startPoint x: 221, startPoint y: 212, endPoint x: 235, endPoint y: 201, distance: 18.9
click at [221, 212] on div "Luis Ceja Rodriguez" at bounding box center [235, 213] width 57 height 7
type input "Luis Ceja Rodriguez"
click at [282, 204] on input "text" at bounding box center [299, 209] width 53 height 10
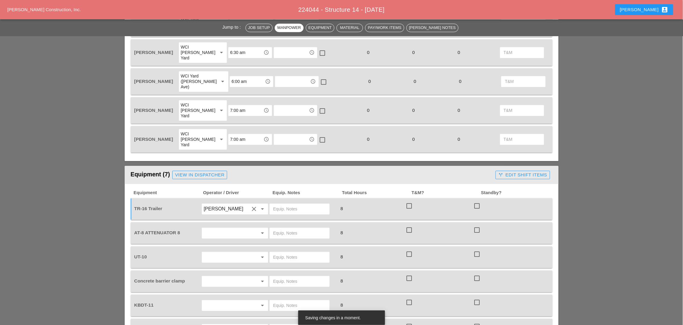
paste input "BRUCKNER YARD"
type input "BRUCKNER YARD"
click at [287, 228] on input "text" at bounding box center [299, 233] width 53 height 10
paste input "BRUCKNER YARD"
type input "BRUCKNER YARD"
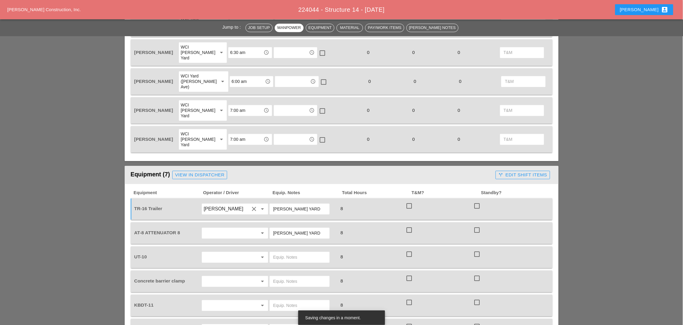
click at [227, 228] on input "text" at bounding box center [227, 233] width 46 height 10
click at [221, 249] on div "[PERSON_NAME]" at bounding box center [235, 249] width 57 height 7
type input "[PERSON_NAME]"
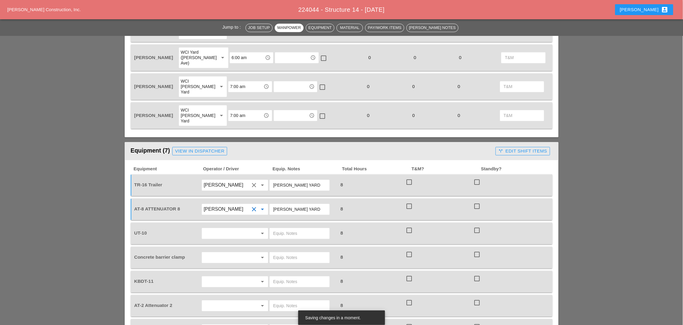
scroll to position [414, 0]
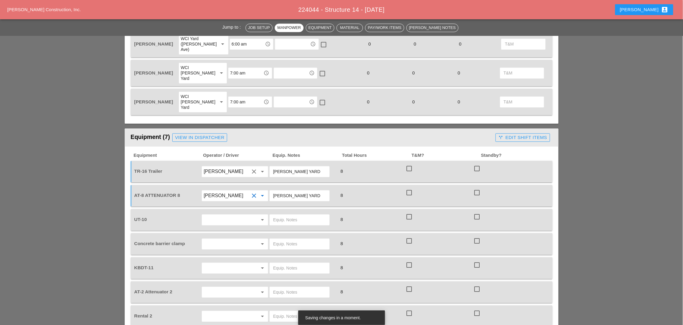
click at [217, 215] on input "text" at bounding box center [227, 220] width 46 height 10
click at [215, 211] on div "Simao Pinheiro" at bounding box center [235, 211] width 57 height 7
type input "Simao Pinheiro"
click at [276, 215] on input "text" at bounding box center [299, 220] width 53 height 10
type input "main yard"
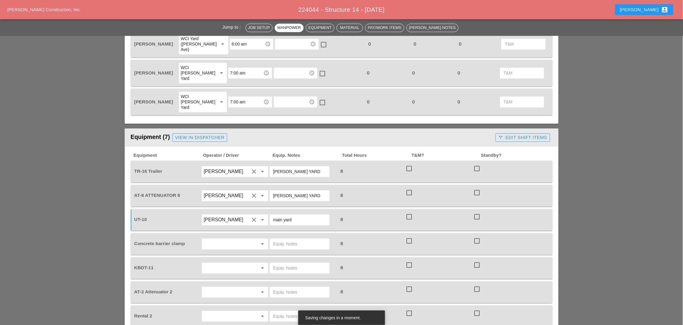
drag, startPoint x: 241, startPoint y: 216, endPoint x: 240, endPoint y: 209, distance: 6.7
click at [241, 235] on div "arrow_drop_down" at bounding box center [235, 243] width 68 height 17
click at [239, 239] on input "text" at bounding box center [227, 244] width 46 height 10
click at [223, 247] on div "Luis Ceja Rodriguez" at bounding box center [235, 247] width 57 height 7
type input "Luis Ceja Rodriguez"
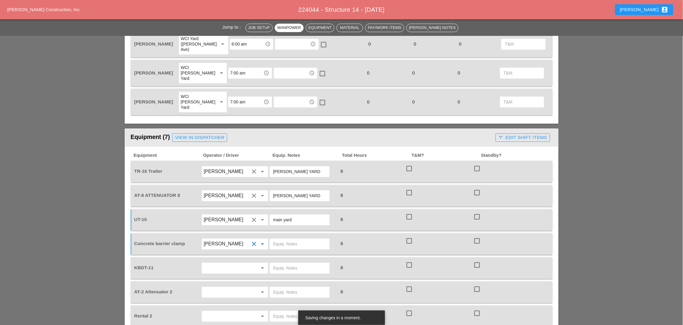
click at [289, 239] on input "text" at bounding box center [299, 244] width 53 height 10
type input "KBDT11 in the AM"
click at [233, 263] on input "text" at bounding box center [227, 268] width 46 height 10
click at [235, 270] on div "Luis Ceja Rodriguez" at bounding box center [235, 270] width 57 height 7
type input "Luis Ceja Rodriguez"
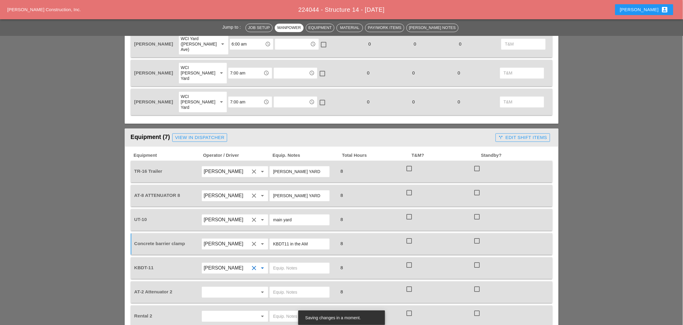
click at [279, 263] on input "text" at bounding box center [299, 268] width 53 height 10
drag, startPoint x: 294, startPoint y: 185, endPoint x: 268, endPoint y: 186, distance: 25.6
click at [270, 214] on div "main yard" at bounding box center [300, 219] width 60 height 11
click at [283, 263] on input "text" at bounding box center [299, 268] width 53 height 10
paste input "main yard"
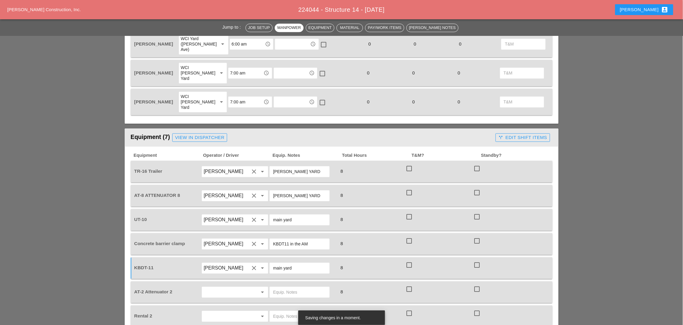
type input "main yard"
click at [285, 287] on input "text" at bounding box center [299, 292] width 53 height 10
drag, startPoint x: 311, startPoint y: 162, endPoint x: 272, endPoint y: 161, distance: 38.9
click at [272, 190] on div "BRUCKNER YARD" at bounding box center [300, 195] width 60 height 11
click at [282, 287] on input "text" at bounding box center [299, 292] width 53 height 10
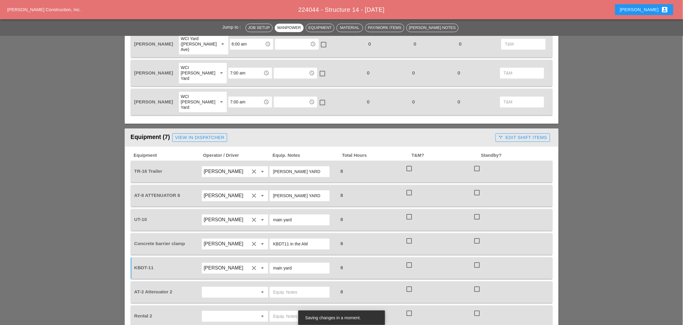
paste input "BRUCKNER YARD"
drag, startPoint x: 282, startPoint y: 258, endPoint x: 280, endPoint y: 279, distance: 20.7
click at [280, 278] on div "Equipment Operator / Driver Equip. Notes Total Hours T&M? Standby? TR-16 Traile…" at bounding box center [342, 239] width 422 height 174
type input "BRUCKNER YARD"
click at [210, 287] on input "text" at bounding box center [227, 292] width 46 height 10
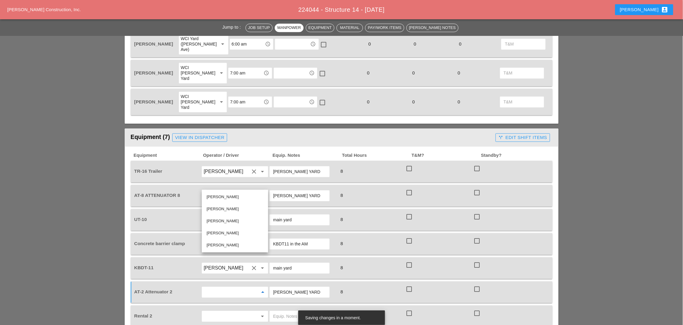
click at [246, 311] on input "text" at bounding box center [227, 316] width 46 height 10
click at [286, 311] on input "text" at bounding box center [299, 316] width 53 height 10
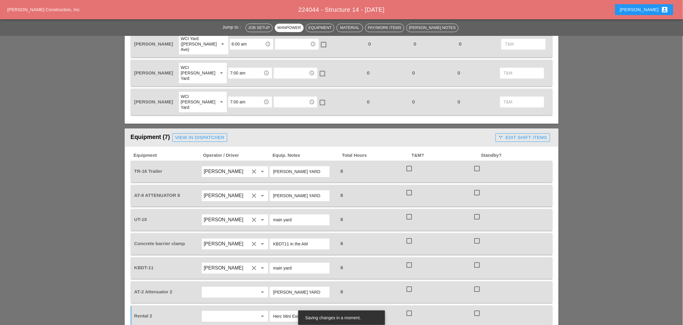
drag, startPoint x: 295, startPoint y: 234, endPoint x: 272, endPoint y: 234, distance: 22.9
click at [272, 262] on div "main yard" at bounding box center [300, 267] width 60 height 11
click at [313, 311] on input "Herc Mini Excavator" at bounding box center [299, 316] width 53 height 10
paste input "main yard"
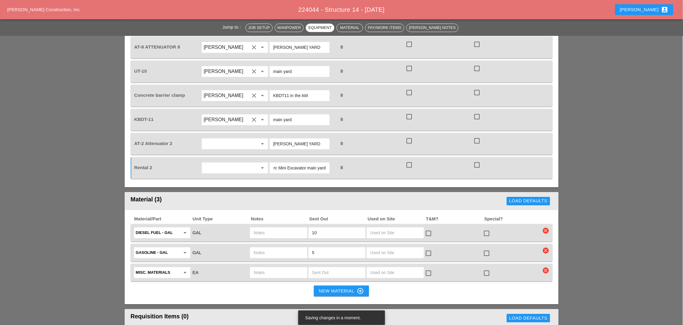
scroll to position [565, 0]
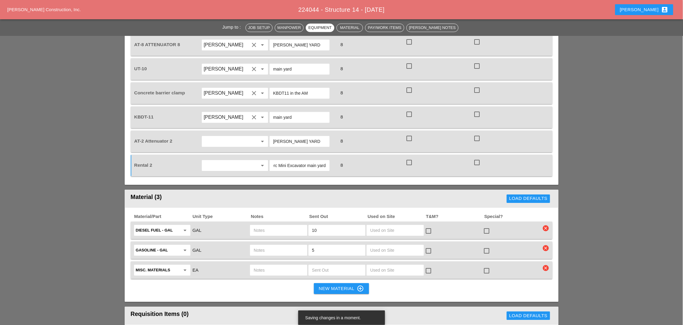
type input "Herc Mini Excavator main yard"
click at [265, 225] on input "text" at bounding box center [279, 230] width 50 height 10
type input "ut10"
click at [267, 245] on input "text" at bounding box center [279, 250] width 50 height 10
type input "ut10"
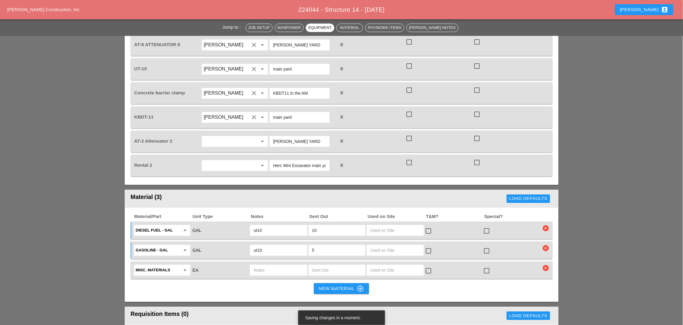
click at [273, 265] on input "text" at bounding box center [279, 270] width 50 height 10
type input "2"
type input "3x10"
click at [326, 265] on input "text" at bounding box center [337, 270] width 50 height 10
type input "4"
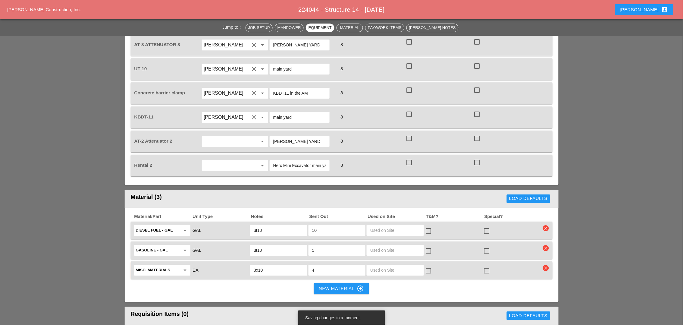
click at [282, 265] on input "3x10" at bounding box center [279, 270] width 50 height 10
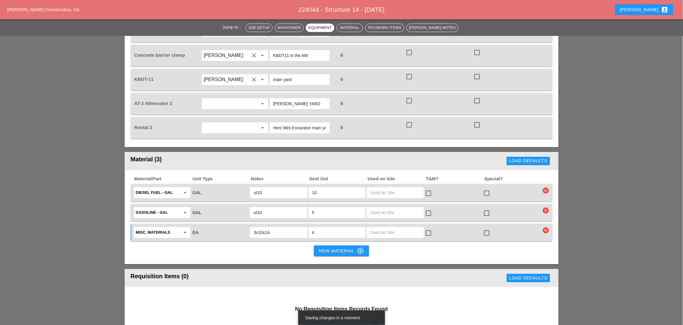
type input "3x10x14"
drag, startPoint x: 333, startPoint y: 216, endPoint x: 166, endPoint y: 229, distance: 168.2
click at [332, 247] on div "New Material control_point" at bounding box center [341, 250] width 45 height 7
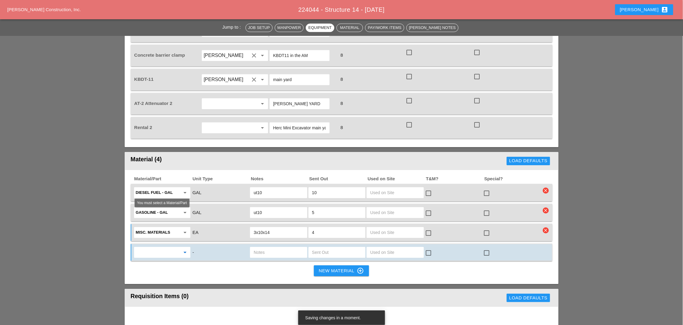
click at [149, 247] on input "text" at bounding box center [158, 252] width 44 height 10
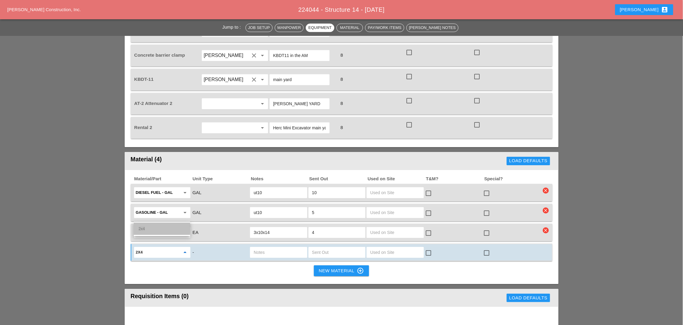
click at [142, 227] on span "2x4" at bounding box center [142, 228] width 6 height 5
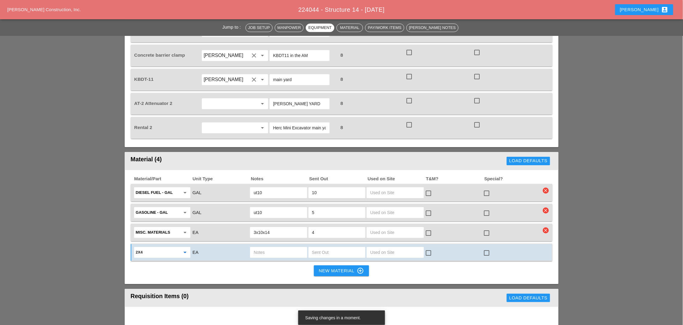
type input "2x4"
click at [318, 247] on input "text" at bounding box center [337, 252] width 50 height 10
type input "7"
click at [264, 247] on input "text" at bounding box center [279, 252] width 50 height 10
type input "kbdt11"
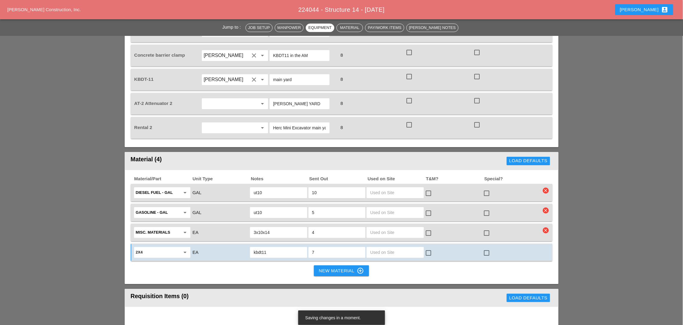
click at [281, 227] on input "3x10x14" at bounding box center [279, 232] width 50 height 10
type input "3x10x14 in the am"
click at [279, 247] on input "kbdt11" at bounding box center [279, 252] width 50 height 10
type input "kbdt11 in the am"
click at [343, 267] on div "New Material control_point" at bounding box center [341, 270] width 45 height 7
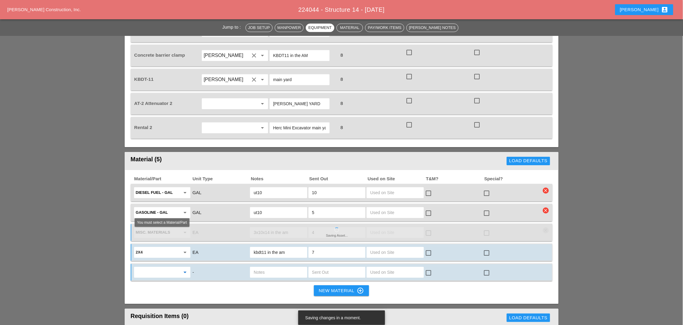
click at [161, 267] on input "text" at bounding box center [158, 272] width 44 height 10
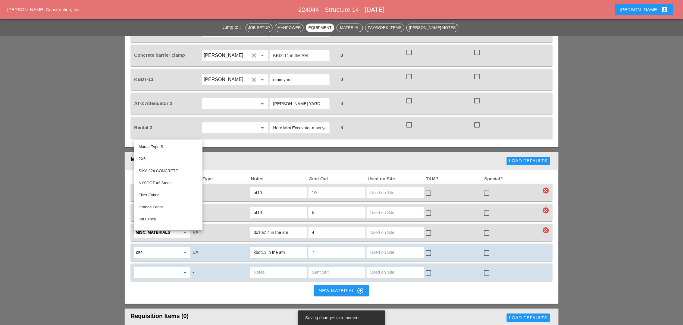
click at [202, 245] on div "Material/Part Unit Type Notes Sent Out Used on Site T&M? Special? Diesel Fuel -…" at bounding box center [342, 237] width 434 height 134
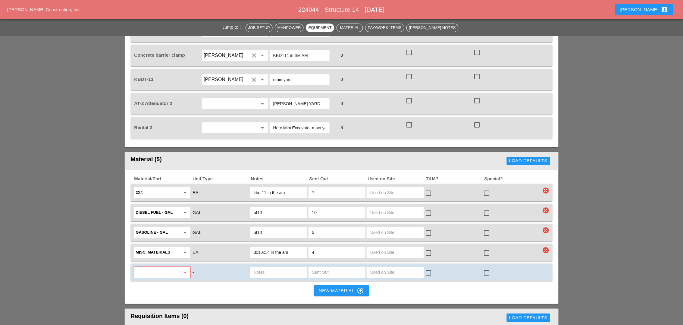
scroll to position [640, 0]
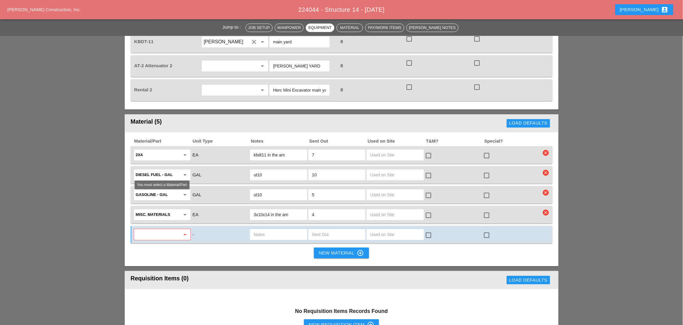
click at [157, 229] on input "text" at bounding box center [158, 234] width 44 height 10
drag, startPoint x: 160, startPoint y: 209, endPoint x: 257, endPoint y: 207, distance: 96.4
click at [161, 209] on div "Misc . Materials" at bounding box center [162, 210] width 47 height 7
type input "Misc. Materials"
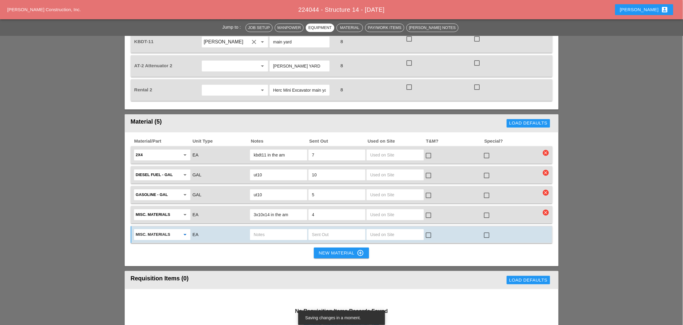
click at [272, 229] on input "text" at bounding box center [279, 234] width 50 height 10
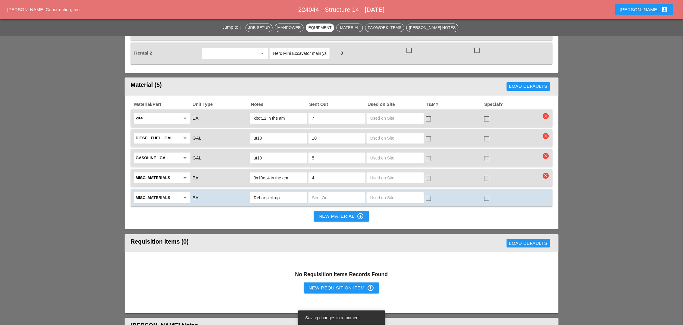
scroll to position [715, 0]
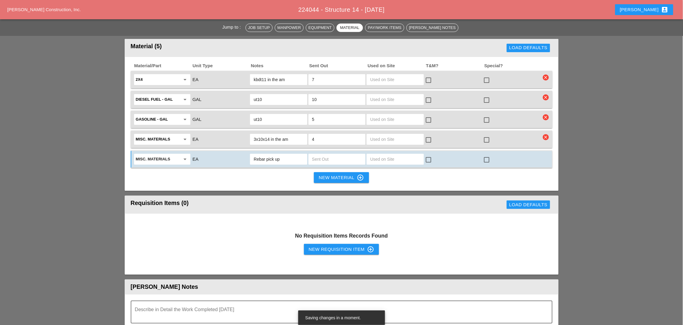
type input "Rebar pick up"
click at [341, 245] on div "New Requisition Item control_point" at bounding box center [342, 248] width 66 height 7
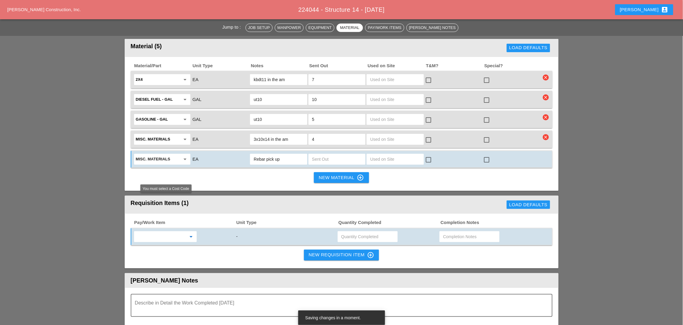
click at [151, 232] on input "text" at bounding box center [161, 237] width 51 height 10
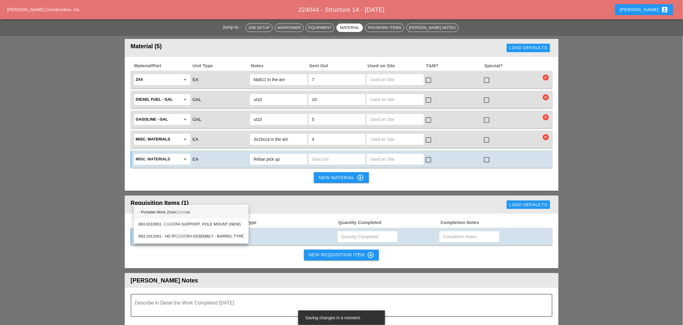
click at [182, 211] on span "Came" at bounding box center [181, 212] width 11 height 5
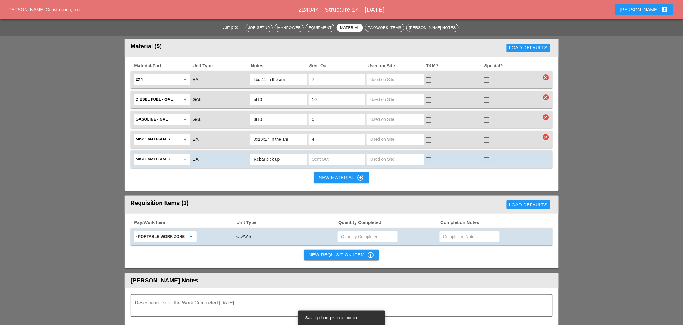
type input "- Portable Work Zone Camera"
click at [355, 232] on input "text" at bounding box center [367, 237] width 53 height 10
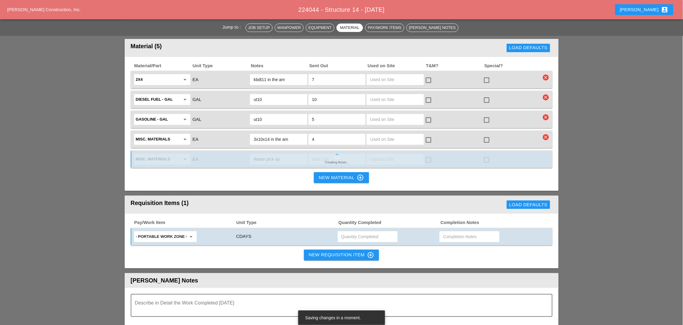
type input "4"
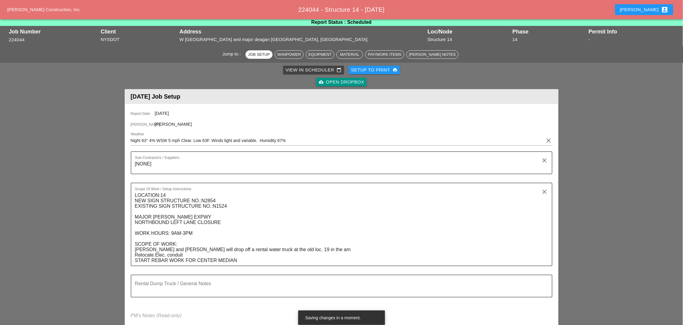
scroll to position [0, 0]
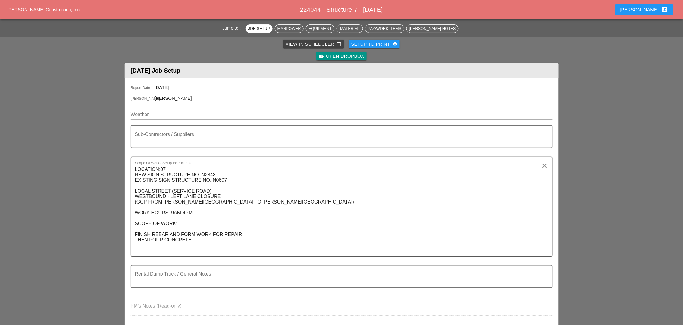
scroll to position [38, 0]
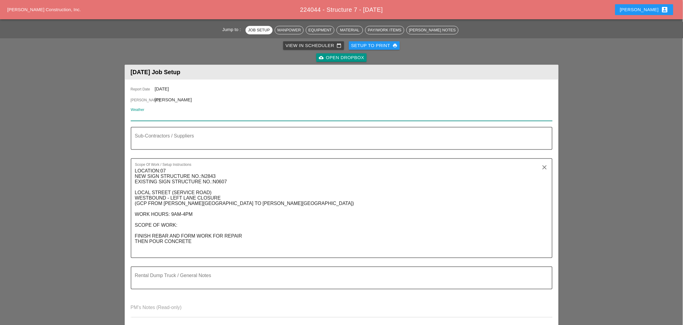
drag, startPoint x: 158, startPoint y: 117, endPoint x: 141, endPoint y: 112, distance: 17.9
click at [142, 111] on input "Weather" at bounding box center [337, 116] width 413 height 10
paste input "Fri 22 Sunny 82° /66° 1% N 11 mph Day 82° 1% N 11 mph A mainly sunny sky. High …"
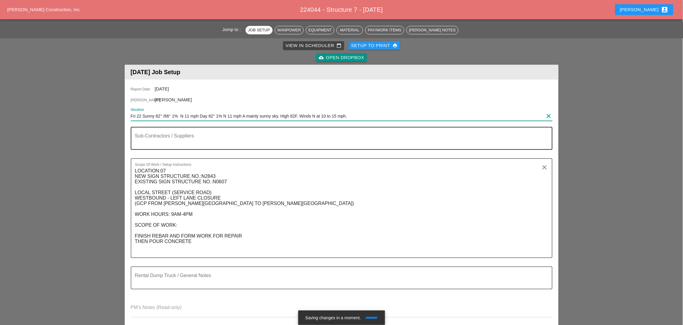
type input "Fri 22 Sunny 82° /66° 1% N 11 mph Day 82° 1% N 11 mph A mainly sunny sky. High …"
click at [146, 140] on textarea "Sub-Contractors / Suppliers" at bounding box center [339, 142] width 408 height 14
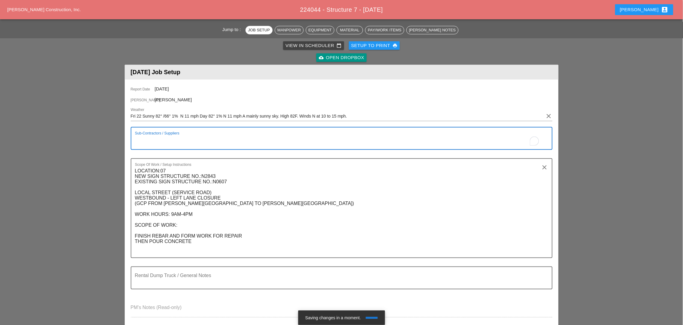
type textarea "C"
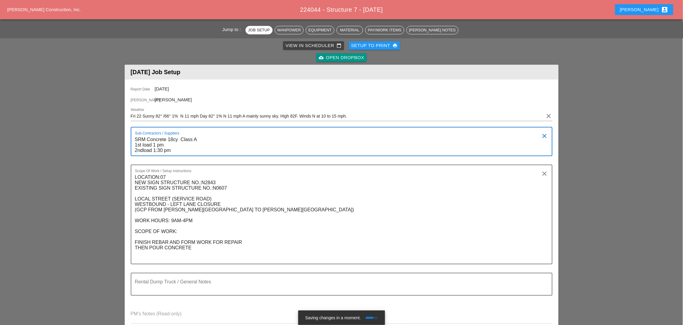
scroll to position [75, 0]
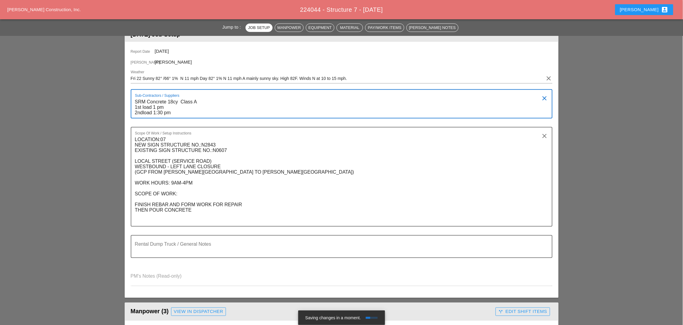
click at [142, 111] on textarea "SRM Concrete 18cy Class A 1st load 1 pm 2ndload 1:30 pm" at bounding box center [339, 107] width 408 height 21
click at [237, 109] on textarea "SRM Concrete 18cy Class A 1st load 1 pm 2nd load 1:30 pm" at bounding box center [339, 107] width 408 height 21
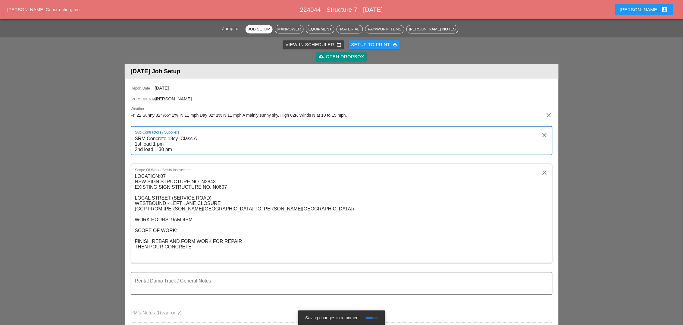
scroll to position [38, 0]
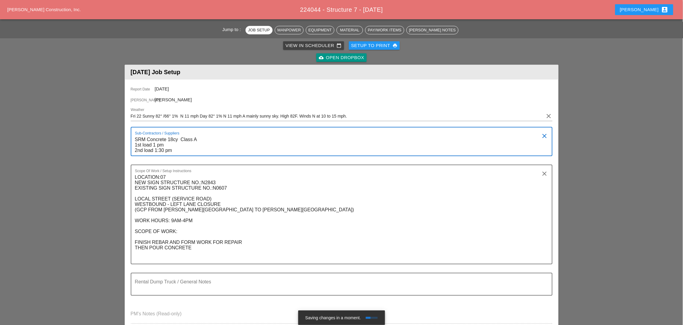
click at [187, 133] on div "Sub-Contractors / Suppliers SRM Concrete 18cy Class A 1st load 1 pm 2nd load 1:…" at bounding box center [339, 141] width 408 height 28
click at [135, 138] on textarea "SRM Concrete 18cy Class A 1st load 1 pm 2nd load 1:30 pm" at bounding box center [339, 145] width 408 height 21
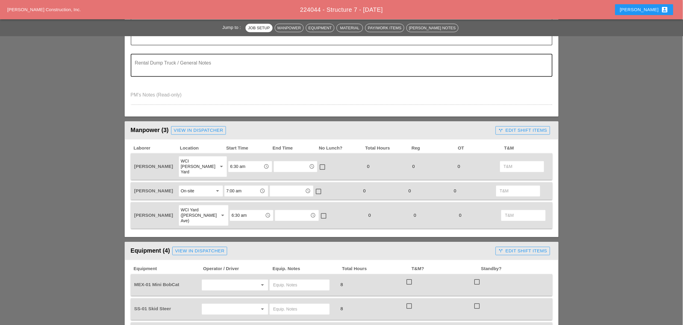
scroll to position [263, 0]
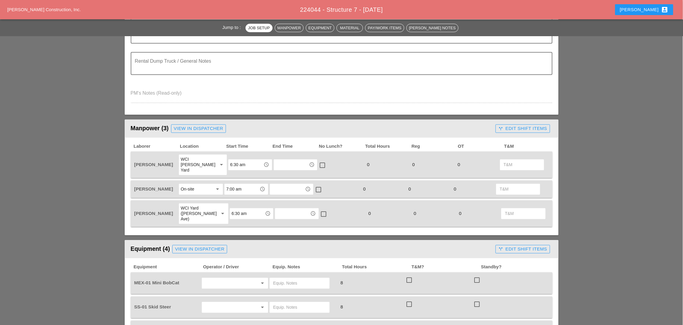
type textarea "X-Stream on site ( T. Igo) SRM Concrete 18cy Class A 1st load 1 pm 2nd load 1:3…"
click at [204, 184] on div "On-site" at bounding box center [197, 189] width 32 height 10
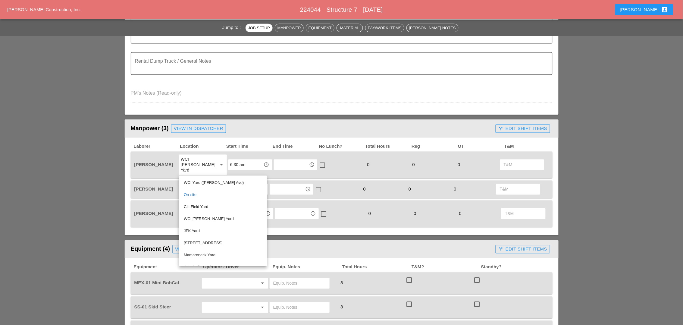
click at [172, 186] on div "[PERSON_NAME]" at bounding box center [156, 189] width 44 height 6
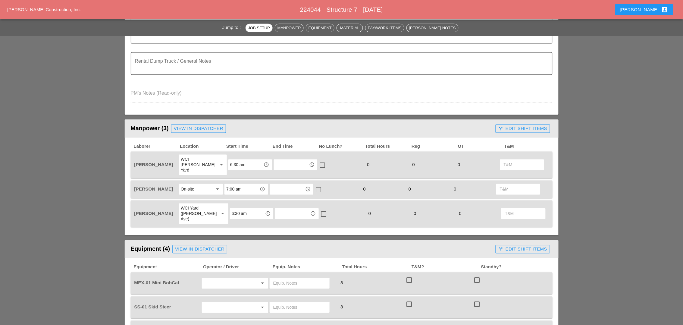
click at [195, 184] on div "On-site" at bounding box center [197, 189] width 32 height 10
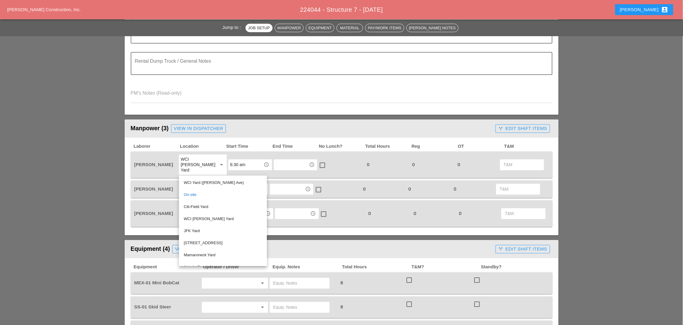
click at [200, 205] on div "Citi-Field Yard" at bounding box center [223, 206] width 78 height 7
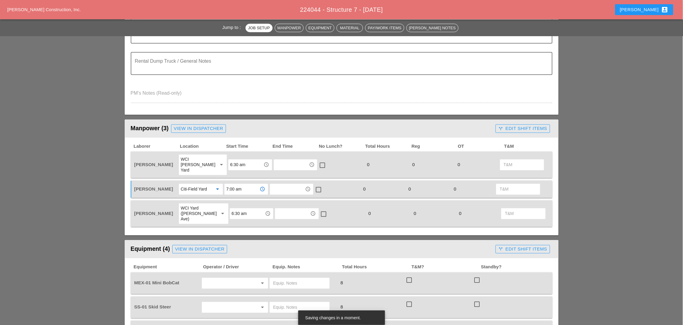
click at [235, 184] on input "7:00 am" at bounding box center [241, 189] width 31 height 10
click at [234, 205] on div "6 :30 am" at bounding box center [246, 205] width 34 height 7
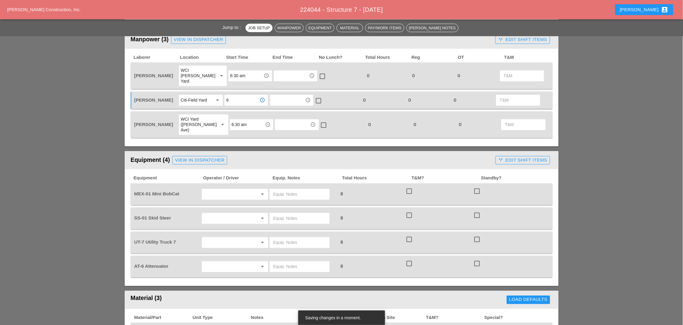
scroll to position [376, 0]
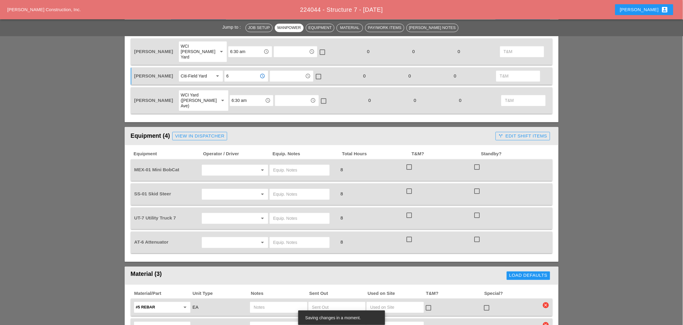
type input "6:30 am"
click at [211, 165] on input "text" at bounding box center [227, 170] width 46 height 10
click at [284, 165] on input "text" at bounding box center [299, 170] width 53 height 10
type input "on site"
click at [285, 189] on input "text" at bounding box center [299, 194] width 53 height 10
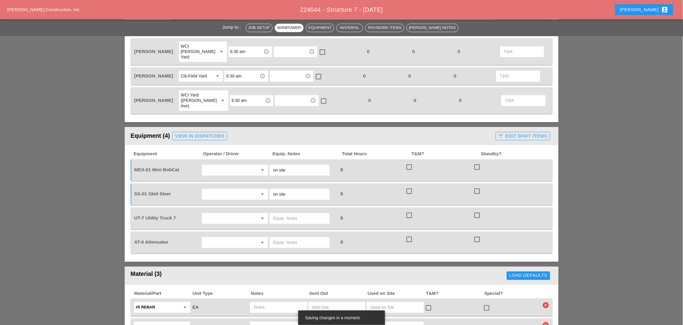
type input "on site"
click at [216, 214] on input "text" at bounding box center [227, 219] width 46 height 10
drag, startPoint x: 218, startPoint y: 237, endPoint x: 266, endPoint y: 209, distance: 55.2
click at [219, 237] on div "[PERSON_NAME]" at bounding box center [235, 239] width 57 height 7
click at [279, 214] on input "text" at bounding box center [299, 219] width 53 height 10
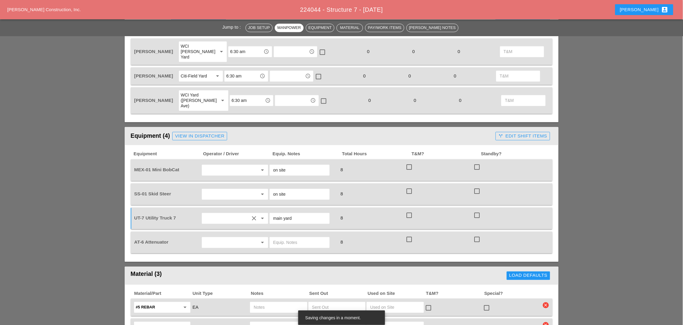
type input "main yard"
click at [233, 237] on div "arrow_drop_down" at bounding box center [235, 242] width 66 height 11
click at [223, 238] on div "[PERSON_NAME]" at bounding box center [235, 238] width 57 height 7
click at [276, 238] on input "text" at bounding box center [299, 243] width 53 height 10
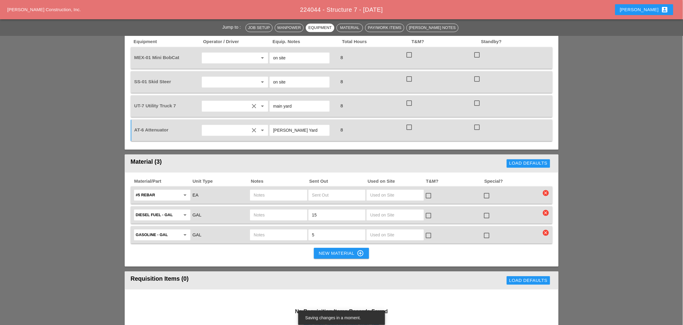
scroll to position [489, 0]
type input "[PERSON_NAME] Yard"
click at [267, 189] on input "text" at bounding box center [279, 194] width 50 height 10
type input "10lf"
click at [331, 189] on input "text" at bounding box center [337, 194] width 50 height 10
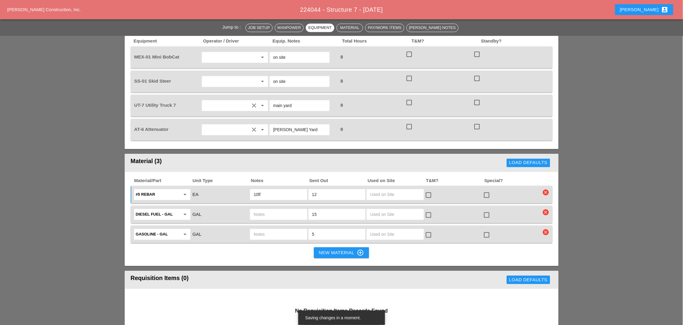
type input "12"
click at [300, 189] on input "10lf" at bounding box center [279, 194] width 50 height 10
type input "10lf UT7"
click at [261, 209] on input "text" at bounding box center [279, 214] width 50 height 10
type input "ut7"
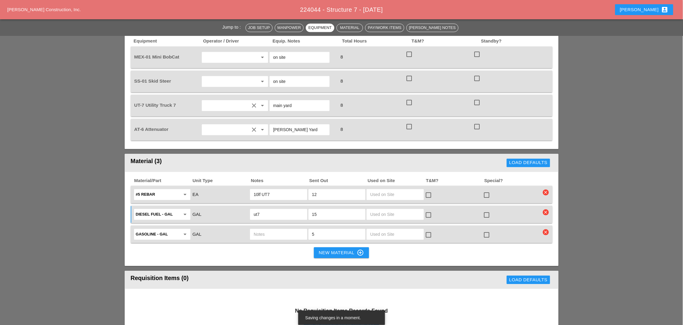
click at [264, 229] on input "text" at bounding box center [279, 234] width 50 height 10
type input "ut7"
click at [257, 234] on div "Material/Part Unit Type Notes Sent Out Used on Site T&M? Special? #5 Rebar arro…" at bounding box center [342, 219] width 434 height 94
click at [328, 249] on div "New Material control_point" at bounding box center [341, 252] width 45 height 7
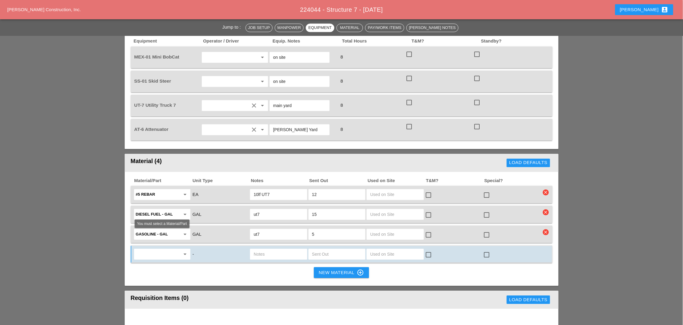
click at [156, 249] on input "text" at bounding box center [158, 254] width 44 height 10
click at [157, 248] on div "Misc . Materials" at bounding box center [162, 249] width 47 height 7
type input "Misc. Materials"
click at [260, 249] on input "text" at bounding box center [279, 254] width 50 height 10
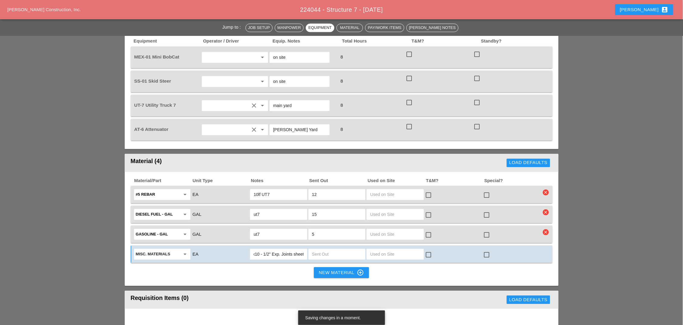
scroll to position [0, 5]
type input "4x10 - 1/2" Exp. Joints sheet"
click at [317, 249] on input "text" at bounding box center [337, 254] width 50 height 10
type input "3"
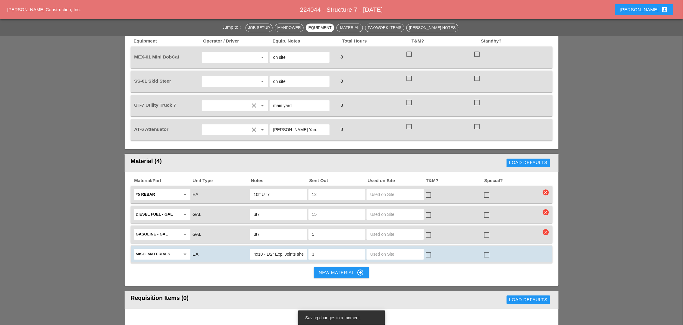
click at [304, 248] on div "4x10 - 1/2" Exp. Joints sheet" at bounding box center [278, 253] width 57 height 11
type input "4x10 - 1/2" Exp. Joints sheet ut7"
click at [346, 264] on div "New Material control_point" at bounding box center [341, 272] width 45 height 7
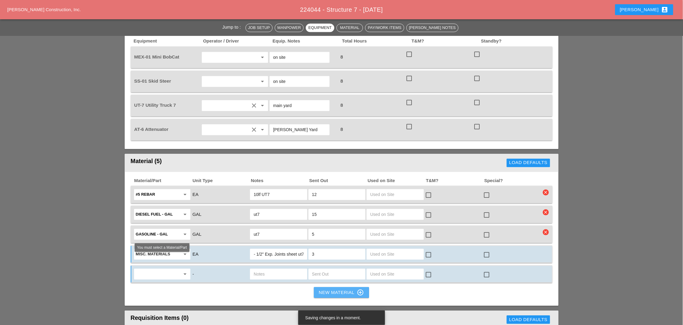
scroll to position [0, 0]
click at [148, 264] on input "text" at bounding box center [158, 274] width 44 height 10
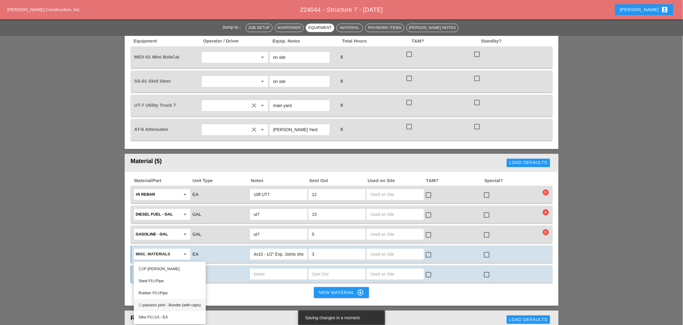
click at [156, 264] on div "Ex pansion joint - Bundle (with caps)" at bounding box center [170, 304] width 62 height 7
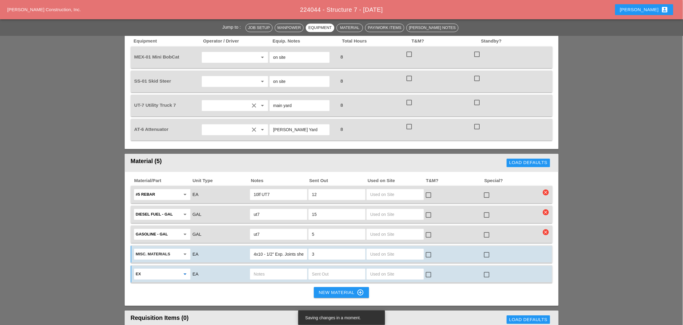
type input "Expansion joint - Bundle (with caps)"
click at [317, 264] on input "text" at bounding box center [337, 274] width 50 height 10
type input "1"
click at [270, 264] on input "text" at bounding box center [279, 274] width 50 height 10
type input "ut7"
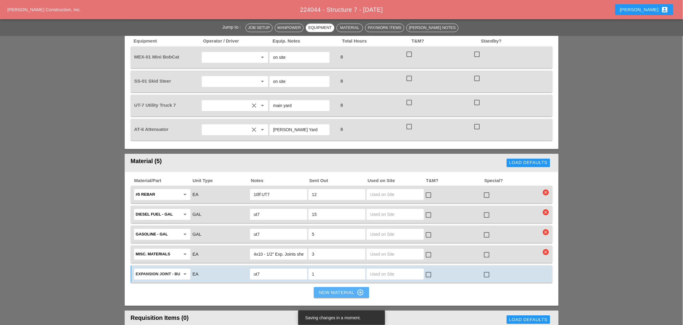
click at [345, 264] on div "New Material control_point" at bounding box center [341, 291] width 45 height 7
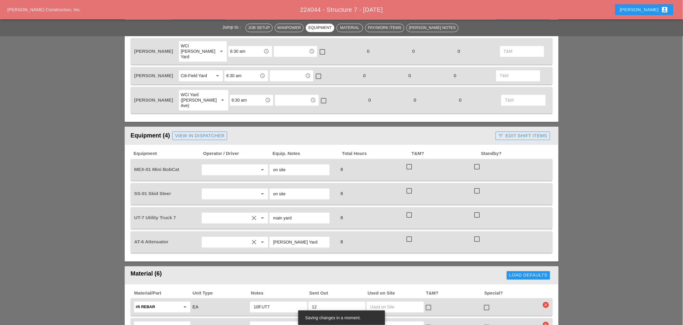
scroll to position [376, 0]
click at [204, 133] on div "View in Dispatcher" at bounding box center [199, 136] width 49 height 7
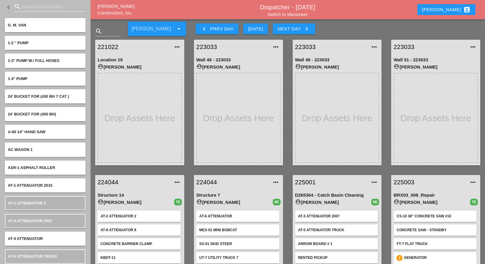
click at [31, 6] on input "Search for equipment" at bounding box center [49, 7] width 55 height 10
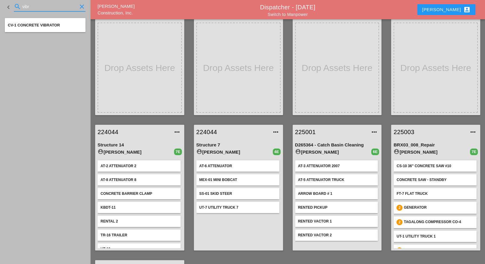
scroll to position [75, 0]
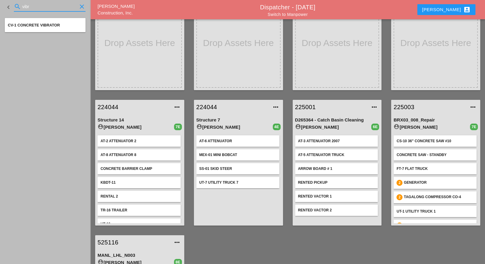
type input "vibr"
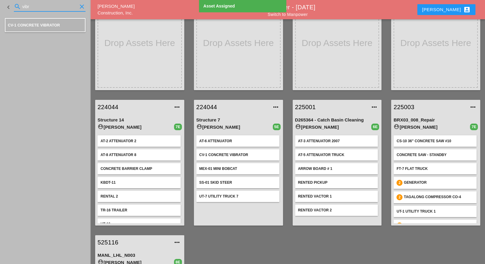
drag, startPoint x: 37, startPoint y: 7, endPoint x: 23, endPoint y: 7, distance: 14.2
click at [23, 7] on input "vibr" at bounding box center [49, 7] width 55 height 10
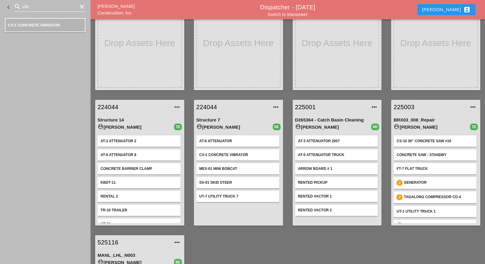
drag, startPoint x: 81, startPoint y: 6, endPoint x: 45, endPoint y: 8, distance: 36.2
click at [81, 6] on icon "clear" at bounding box center [81, 6] width 7 height 7
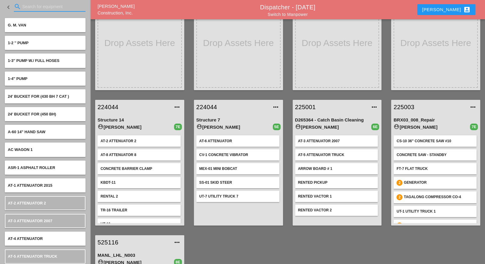
click at [40, 6] on input "Search for equipment" at bounding box center [49, 7] width 55 height 10
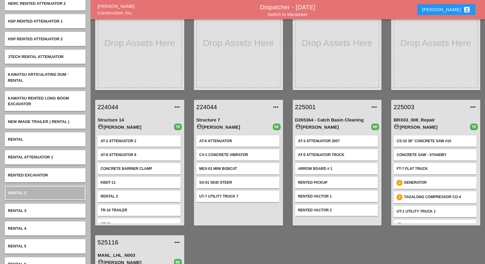
type input "renta"
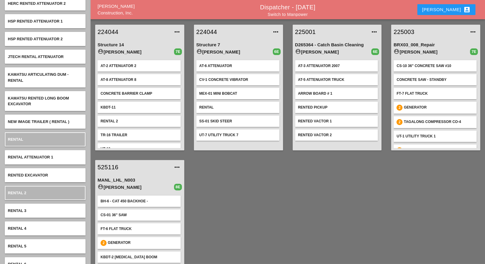
scroll to position [0, 0]
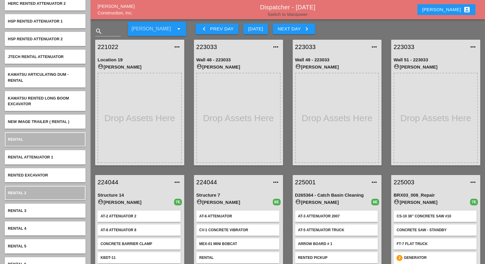
click at [290, 15] on link "Switch to Manpower" at bounding box center [288, 14] width 40 height 5
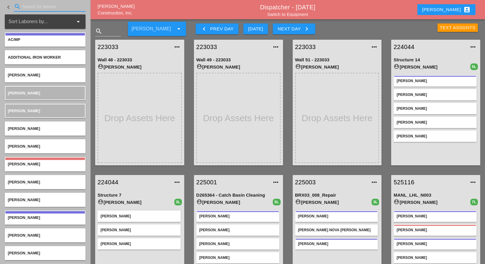
click at [36, 11] on input "Search for laborer" at bounding box center [49, 7] width 55 height 10
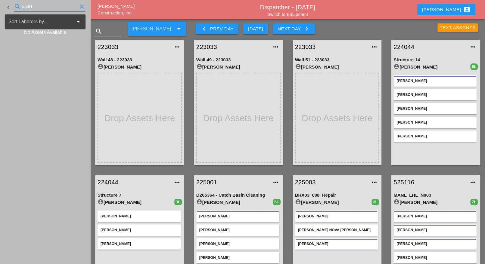
type input "kbdt10"
click at [41, 6] on input "kbdt10" at bounding box center [49, 7] width 55 height 10
click at [45, 8] on input "kbdt10" at bounding box center [49, 7] width 55 height 10
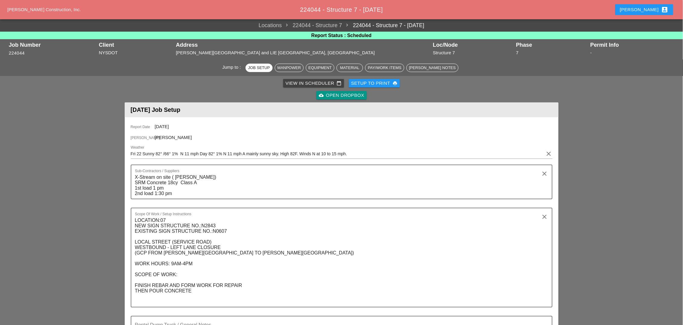
scroll to position [376, 0]
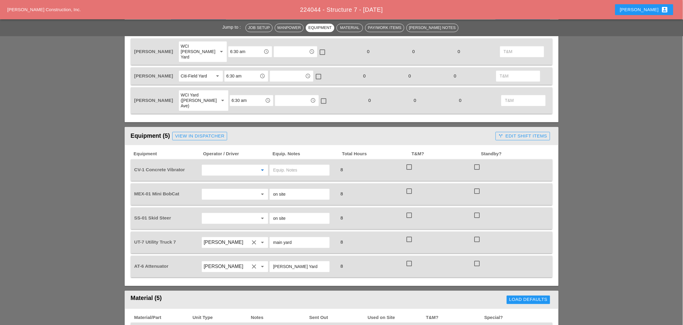
click at [220, 165] on input "text" at bounding box center [227, 170] width 46 height 10
click at [212, 193] on div "[PERSON_NAME]" at bounding box center [235, 192] width 57 height 7
type input "[PERSON_NAME]"
click at [278, 165] on input "text" at bounding box center [299, 170] width 53 height 10
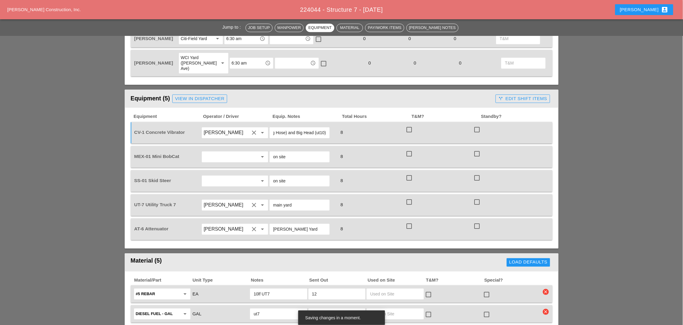
scroll to position [452, 0]
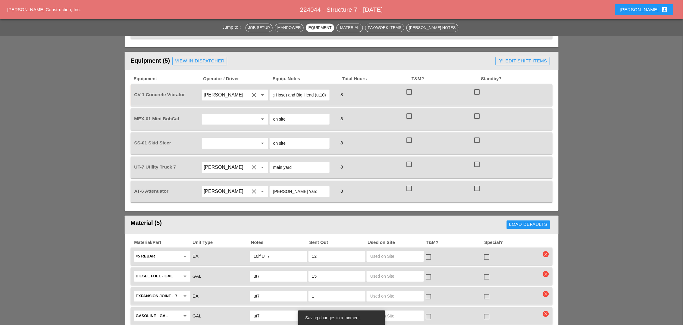
type input "two (long Hose) and Big Head (ut10)"
click at [210, 58] on div "View in Dispatcher" at bounding box center [199, 61] width 49 height 7
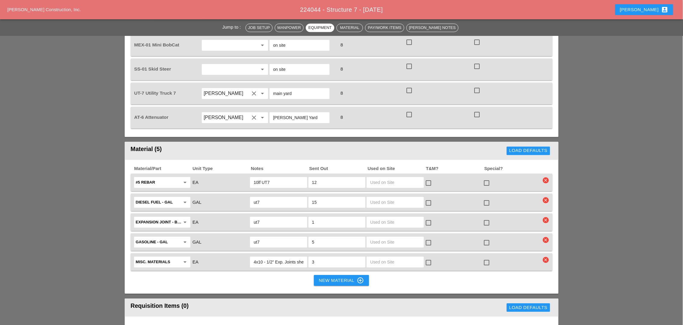
scroll to position [565, 0]
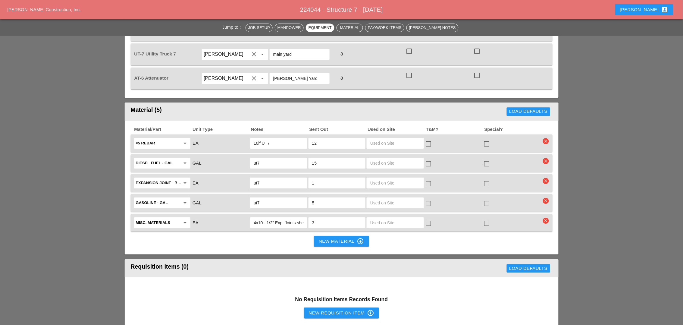
click at [331, 237] on div "New Material control_point" at bounding box center [341, 240] width 45 height 7
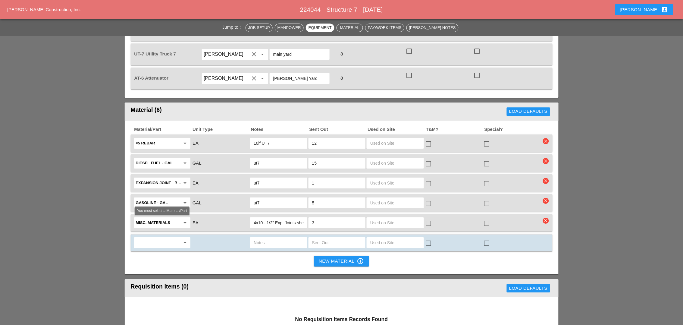
click at [163, 238] on input "text" at bounding box center [158, 243] width 44 height 10
click at [160, 236] on div "Misc . Materials" at bounding box center [162, 236] width 47 height 7
type input "Misc. Materials"
click at [270, 238] on input "text" at bounding box center [279, 243] width 50 height 10
click at [318, 238] on input "text" at bounding box center [337, 243] width 50 height 10
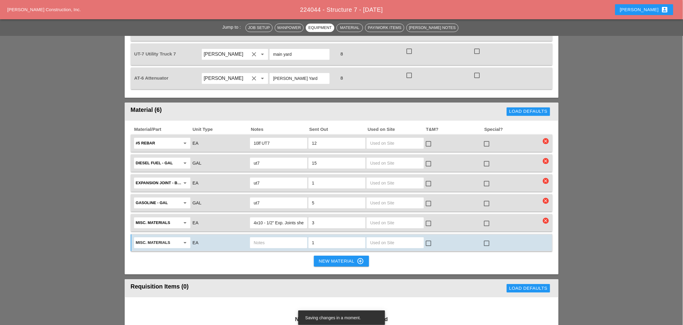
type input "1"
click at [251, 237] on div at bounding box center [278, 242] width 57 height 11
type input "Form oil with a pump ut7"
click at [339, 257] on div "New Material control_point" at bounding box center [341, 260] width 45 height 7
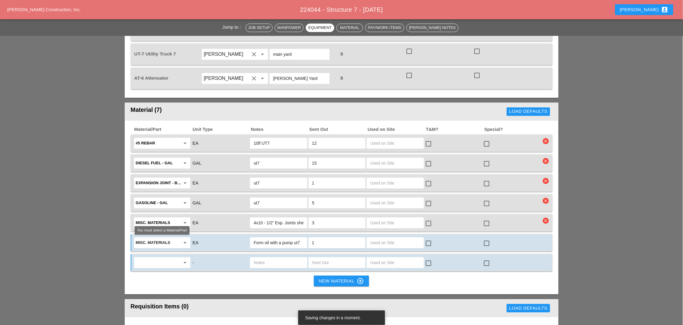
click at [159, 257] on input "text" at bounding box center [158, 262] width 44 height 10
drag, startPoint x: 157, startPoint y: 257, endPoint x: 216, endPoint y: 255, distance: 59.1
click at [157, 257] on div "Misc . Materials" at bounding box center [162, 255] width 47 height 7
type input "Misc. Materials"
click at [266, 257] on input "text" at bounding box center [279, 262] width 50 height 10
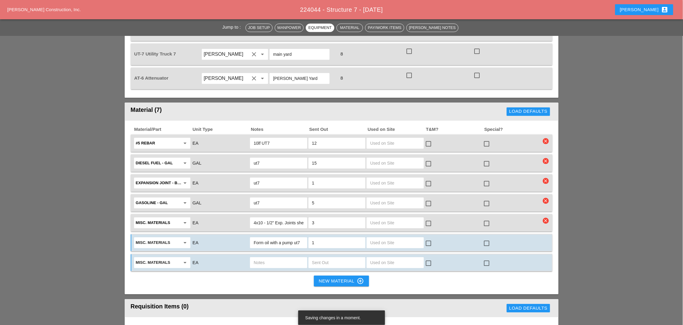
type input "V"
drag, startPoint x: 289, startPoint y: 242, endPoint x: 270, endPoint y: 259, distance: 25.4
click at [268, 260] on div "Material/Part Unit Type Notes Sent Out Used on Site T&M? Special? #5 Rebar arro…" at bounding box center [342, 207] width 434 height 174
click at [302, 257] on input "Concrete Curing Coupond" at bounding box center [279, 262] width 50 height 10
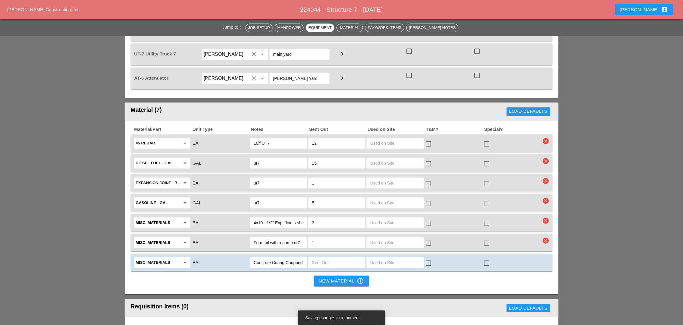
drag, startPoint x: 293, startPoint y: 244, endPoint x: 295, endPoint y: 251, distance: 8.1
click at [275, 260] on div "Material/Part Unit Type Notes Sent Out Used on Site T&M? Special? #5 Rebar arro…" at bounding box center [342, 207] width 434 height 174
click at [303, 257] on input "Concrete Curing Caupond" at bounding box center [279, 262] width 50 height 10
type input "Concrete Curing (Milk)"
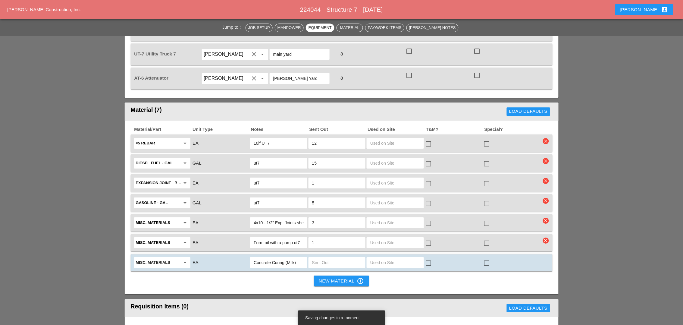
click at [324, 257] on input "text" at bounding box center [337, 262] width 50 height 10
type input "1"
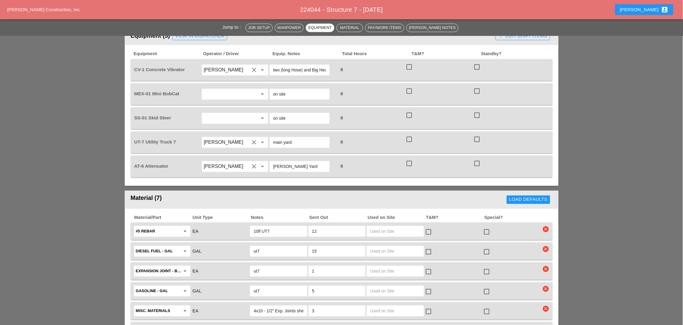
scroll to position [452, 0]
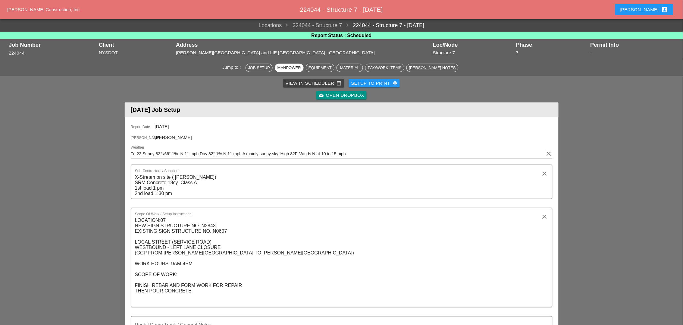
scroll to position [414, 0]
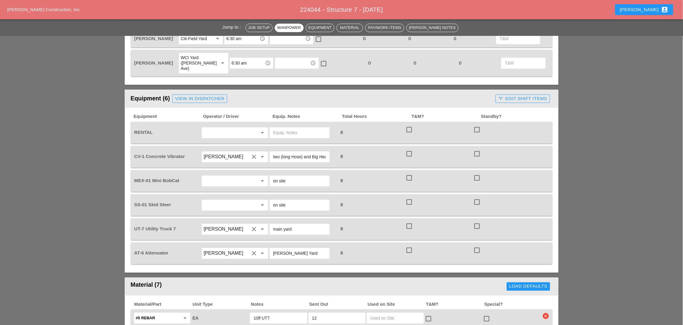
click at [216, 128] on input "text" at bounding box center [227, 133] width 46 height 10
click at [221, 141] on div "[PERSON_NAME]" at bounding box center [235, 142] width 57 height 7
type input "[PERSON_NAME]"
click at [275, 128] on input "text" at bounding box center [299, 133] width 53 height 10
click at [281, 128] on input "WEater Truck" at bounding box center [299, 133] width 53 height 10
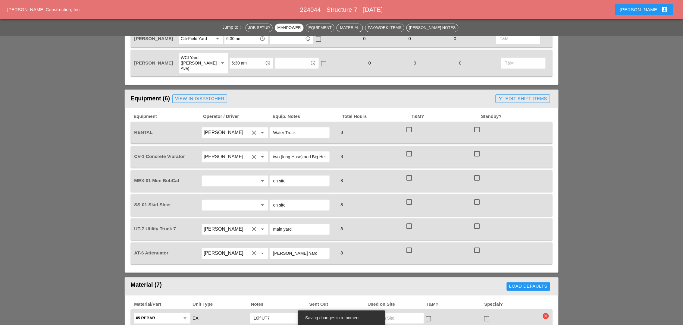
click at [302, 128] on input "Water Truck" at bounding box center [299, 133] width 53 height 10
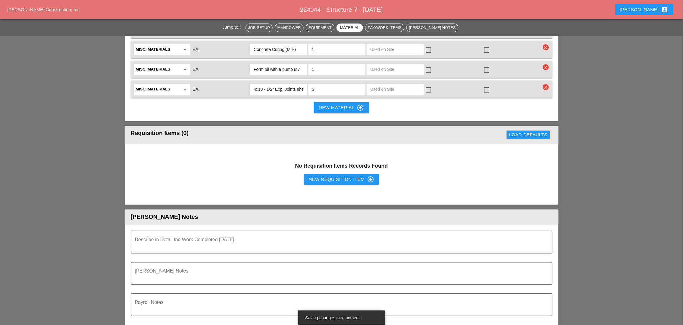
scroll to position [790, 0]
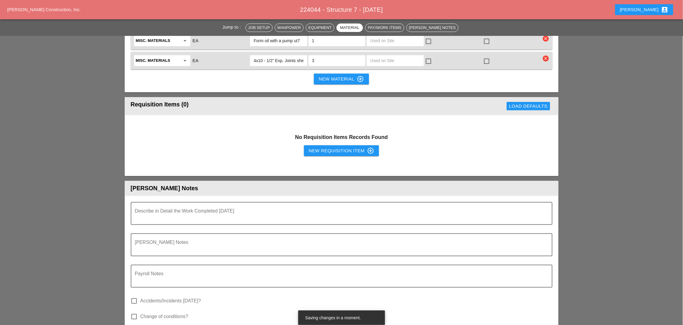
type input "Water Truck From [GEOGRAPHIC_DATA]"
click at [318, 147] on div "New Requisition Item control_point" at bounding box center [342, 150] width 66 height 7
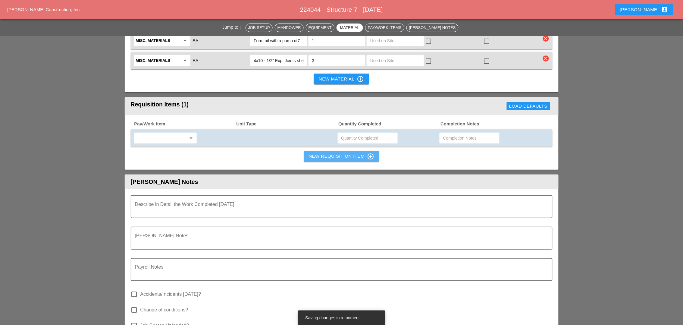
scroll to position [0, 0]
click at [153, 133] on input "text" at bounding box center [161, 138] width 51 height 10
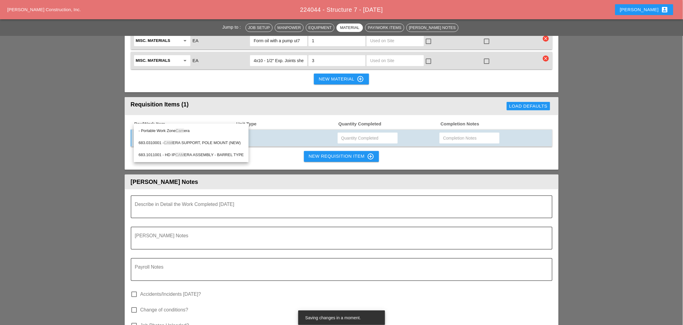
drag, startPoint x: 178, startPoint y: 129, endPoint x: 227, endPoint y: 127, distance: 49.4
click at [179, 129] on span "Cam" at bounding box center [180, 130] width 8 height 5
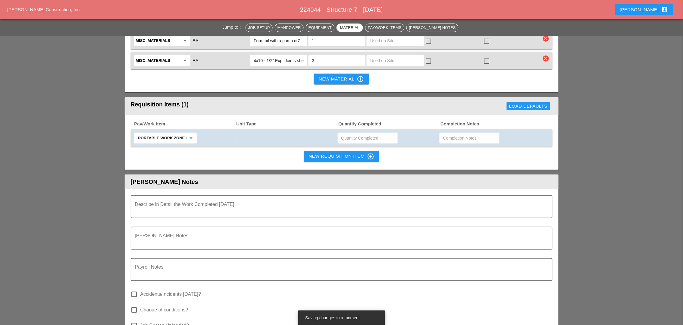
type input "- Portable Work Zone Camera"
click at [347, 133] on input "text" at bounding box center [367, 138] width 53 height 10
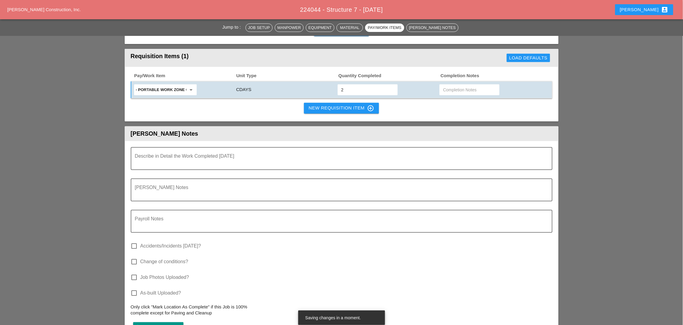
scroll to position [678, 0]
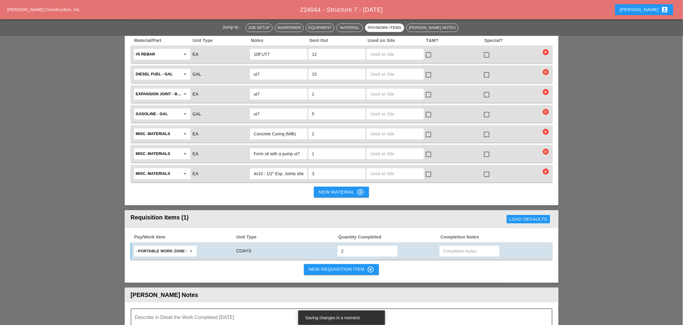
type input "2"
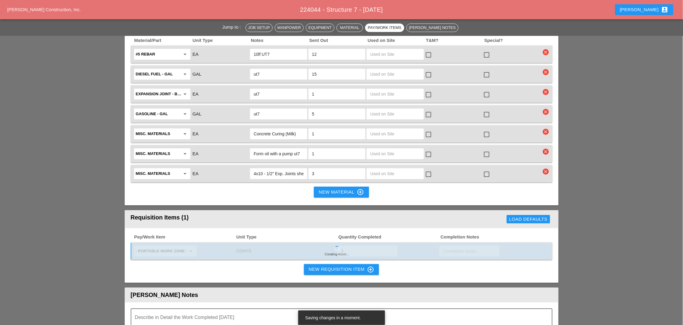
type textarea "X-Stream on site ( [PERSON_NAME]) SRM Concrete 18cy Class A - (Will Call) 1st l…"
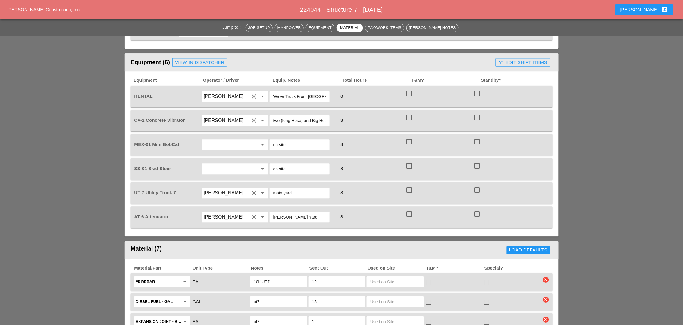
scroll to position [376, 0]
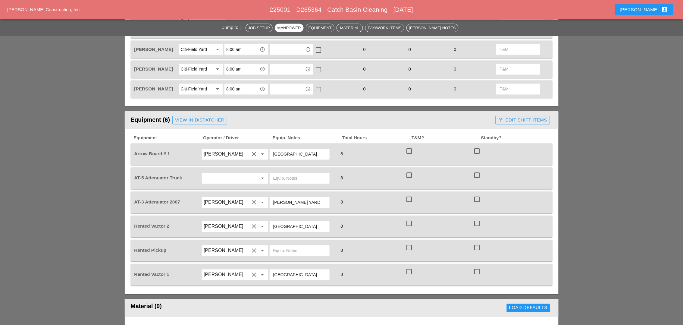
scroll to position [339, 0]
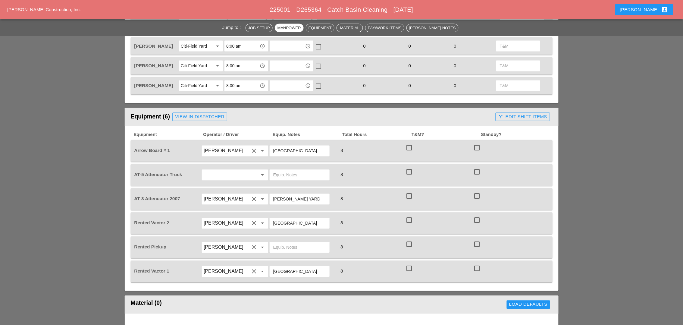
click at [278, 170] on input "text" at bounding box center [299, 175] width 53 height 10
drag, startPoint x: 284, startPoint y: 164, endPoint x: 267, endPoint y: 163, distance: 17.5
click at [267, 167] on div "AT-5 Attenuator Truck arrow_drop_down [PERSON_NAME] Yard 8 check_box_outline_bl…" at bounding box center [337, 175] width 408 height 17
type input "[PERSON_NAME] Yard"
drag, startPoint x: 298, startPoint y: 210, endPoint x: 265, endPoint y: 212, distance: 32.8
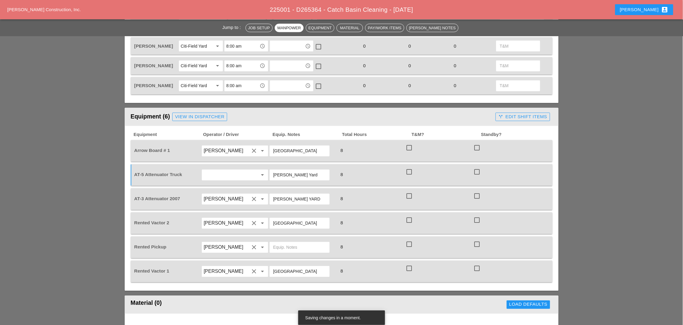
click at [268, 215] on div "Rented Vactor 2 [PERSON_NAME] clear arrow_drop_down CITY FIELD 8 check_box_outl…" at bounding box center [337, 223] width 408 height 17
drag, startPoint x: 287, startPoint y: 231, endPoint x: 285, endPoint y: 234, distance: 3.4
click at [285, 242] on input "text" at bounding box center [299, 247] width 53 height 10
paste input "[GEOGRAPHIC_DATA]"
type input "[GEOGRAPHIC_DATA]"
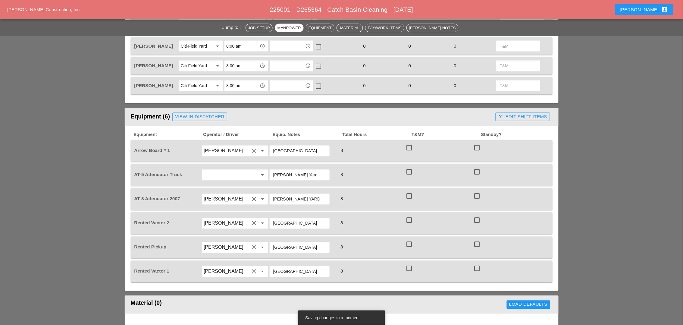
drag, startPoint x: 301, startPoint y: 234, endPoint x: 270, endPoint y: 234, distance: 30.4
click at [270, 242] on div "[GEOGRAPHIC_DATA]" at bounding box center [300, 247] width 60 height 11
click at [220, 170] on input "text" at bounding box center [227, 175] width 46 height 10
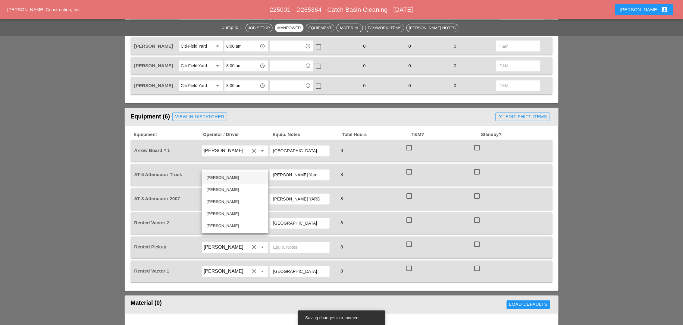
click at [222, 177] on div "[PERSON_NAME]" at bounding box center [235, 177] width 57 height 7
type input "[PERSON_NAME]"
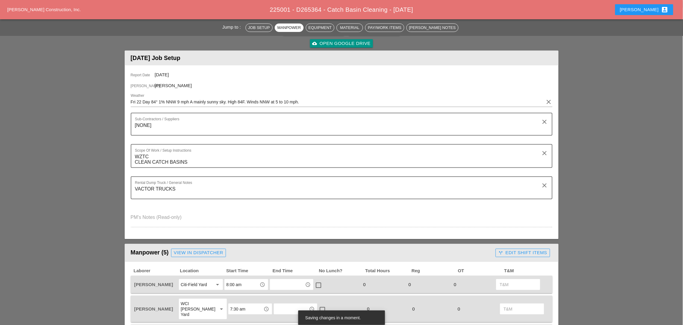
scroll to position [0, 0]
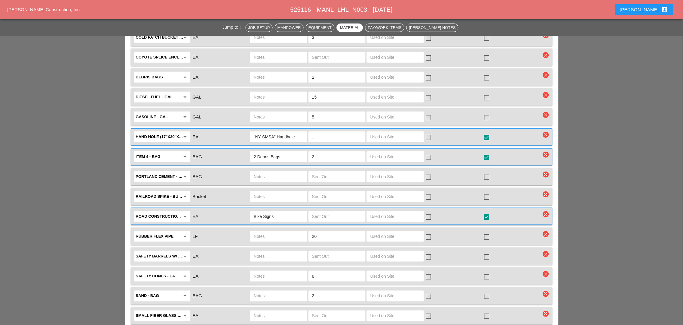
scroll to position [903, 0]
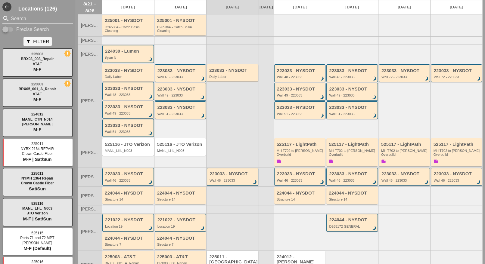
scroll to position [85, 0]
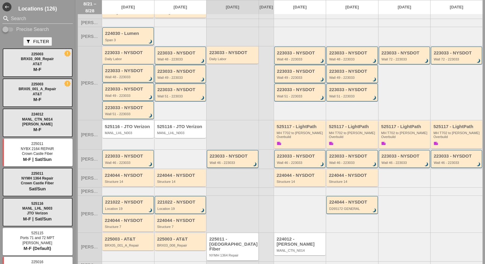
click at [176, 207] on div "Location 19" at bounding box center [180, 209] width 47 height 4
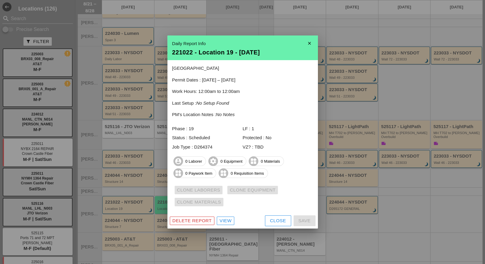
click at [205, 221] on div "Delete Report" at bounding box center [192, 221] width 39 height 7
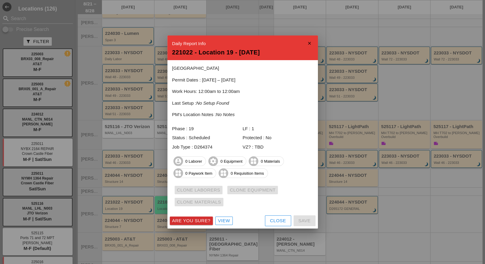
click at [205, 221] on div "Are you sure?" at bounding box center [191, 221] width 38 height 7
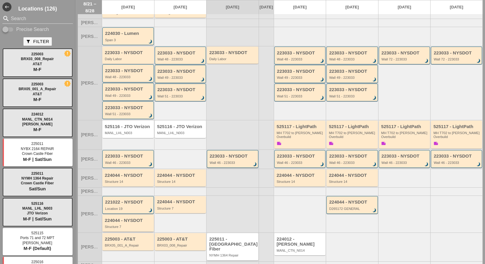
click at [129, 225] on div "Structure 7" at bounding box center [129, 227] width 48 height 4
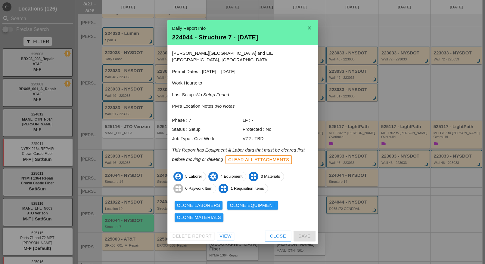
click at [222, 233] on div "View" at bounding box center [226, 236] width 12 height 7
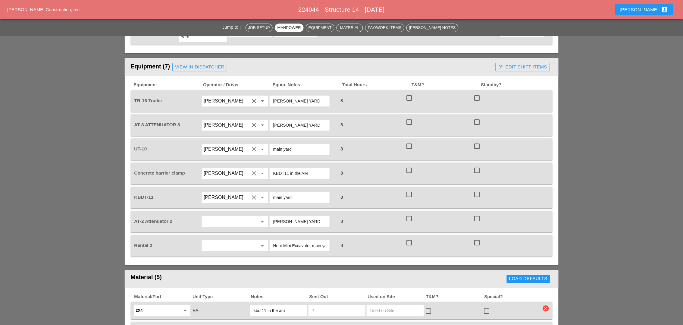
scroll to position [489, 0]
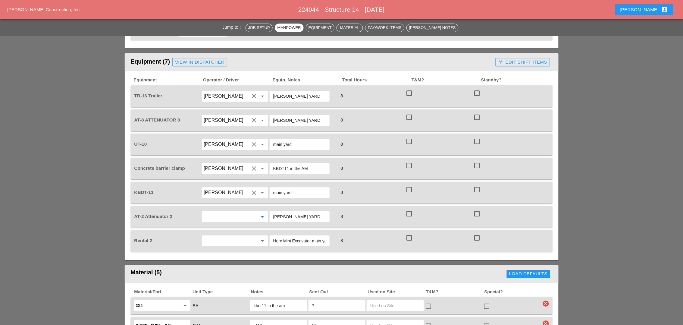
click at [215, 212] on input "text" at bounding box center [227, 217] width 46 height 10
click at [217, 242] on div "[PERSON_NAME]" at bounding box center [235, 243] width 57 height 7
type input "[PERSON_NAME]"
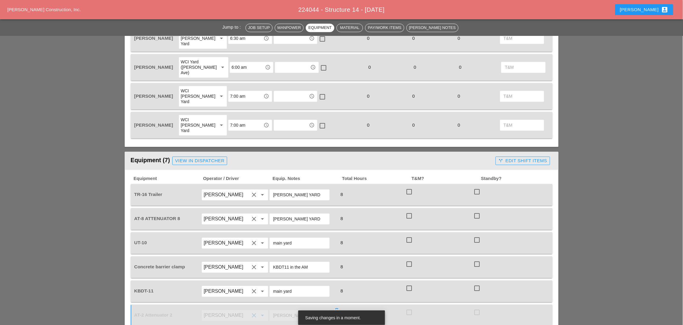
scroll to position [376, 0]
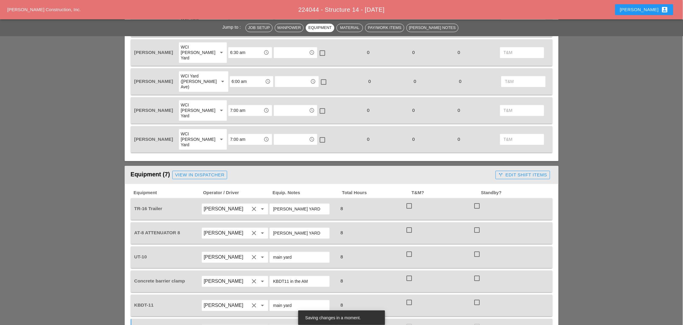
type input "Fri 22 Day 84° 1% NNW 9 mph A mainly sunny sky. High 84F. Winds NNW at 5 to 10 …"
type textarea "LOCATION:14 NEW SIGN STRUCTURE NO.:N2854 EXISTING SIGN STRUCTURE NO.:N1524 MAJO…"
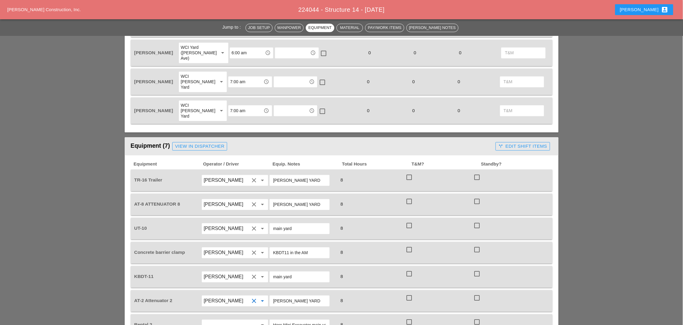
scroll to position [414, 0]
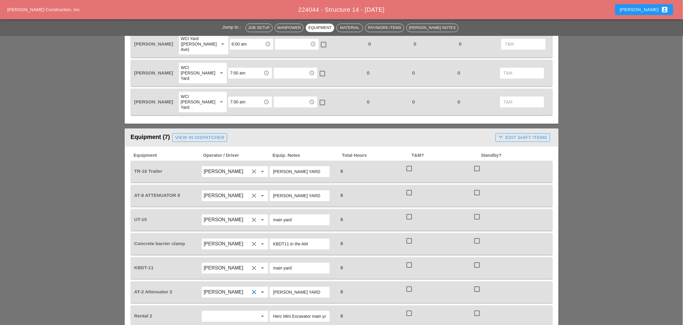
click at [220, 215] on input "[PERSON_NAME]" at bounding box center [227, 220] width 46 height 10
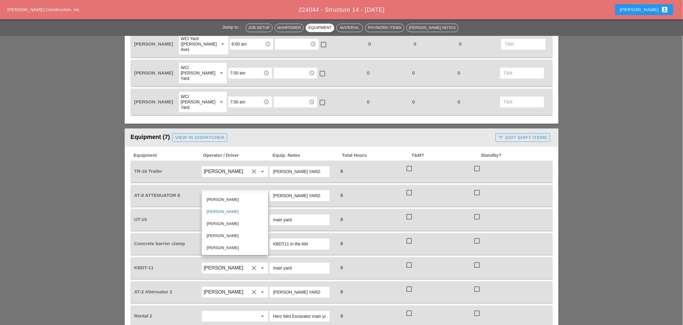
click at [217, 215] on input "[PERSON_NAME]" at bounding box center [227, 220] width 46 height 10
click at [80, 191] on div "Jump to : Job Setup Manpower Equipment Material Pay/Work Items Foreman's Notes …" at bounding box center [341, 313] width 683 height 1336
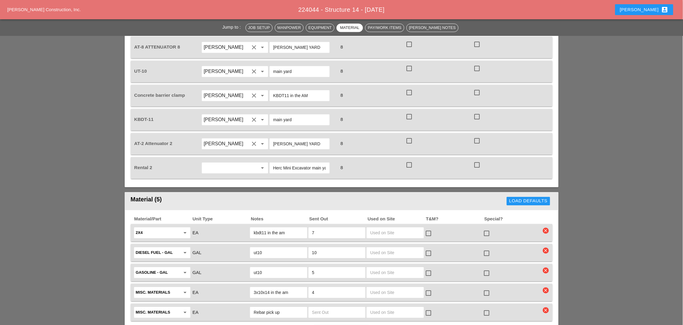
scroll to position [602, 0]
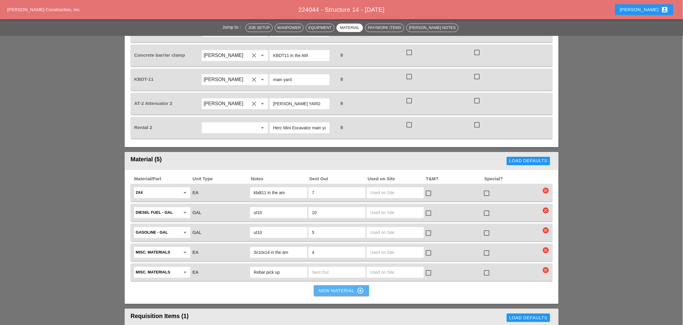
click at [328, 287] on div "New Material control_point" at bounding box center [341, 290] width 45 height 7
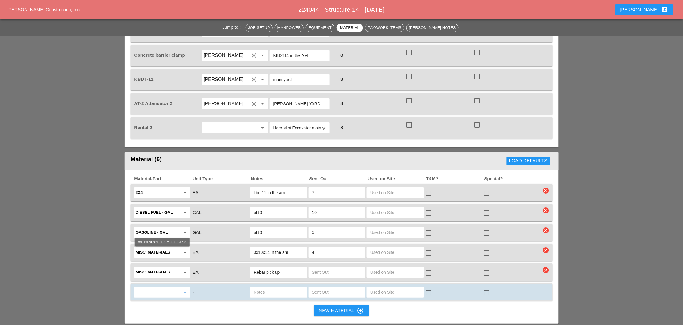
click at [151, 287] on input "text" at bounding box center [158, 292] width 44 height 10
type input "2"
drag, startPoint x: 157, startPoint y: 267, endPoint x: 161, endPoint y: 266, distance: 4.6
click at [157, 267] on div "Misc . Materials" at bounding box center [162, 267] width 47 height 7
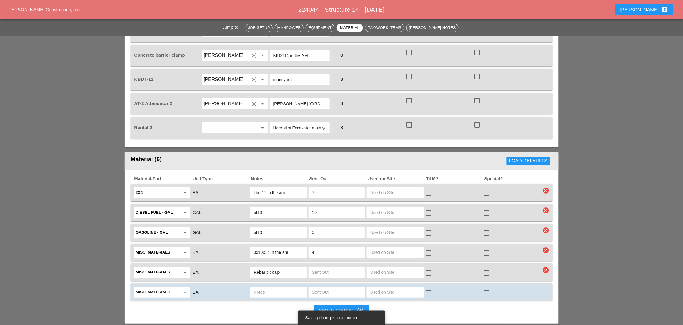
type input "Misc. Materials"
click at [268, 287] on input "text" at bounding box center [279, 292] width 50 height 10
click at [319, 287] on input "text" at bounding box center [337, 292] width 50 height 10
click at [285, 287] on input "2x8" at bounding box center [279, 292] width 50 height 10
type input "2x8 kbdt10"
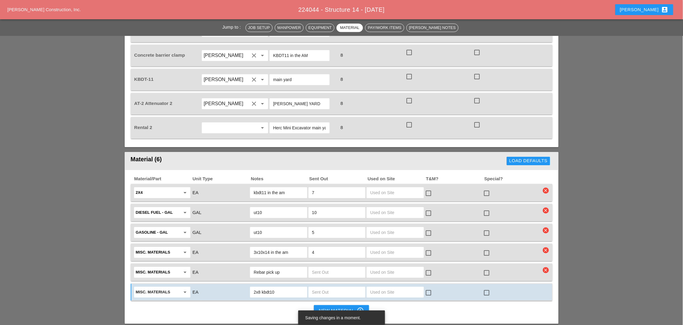
click at [328, 287] on input "text" at bounding box center [337, 292] width 50 height 10
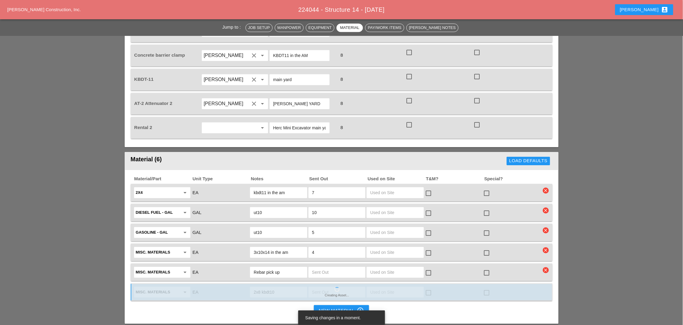
click at [288, 247] on input "3x10x14 in the am" at bounding box center [279, 252] width 50 height 10
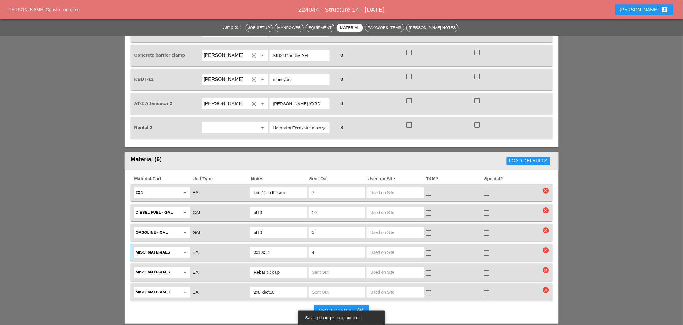
type input "3x10x14"
drag, startPoint x: 319, startPoint y: 216, endPoint x: 309, endPoint y: 216, distance: 9.6
click at [309, 247] on div "4" at bounding box center [336, 252] width 57 height 11
type input "6"
click at [320, 287] on input "text" at bounding box center [337, 292] width 50 height 10
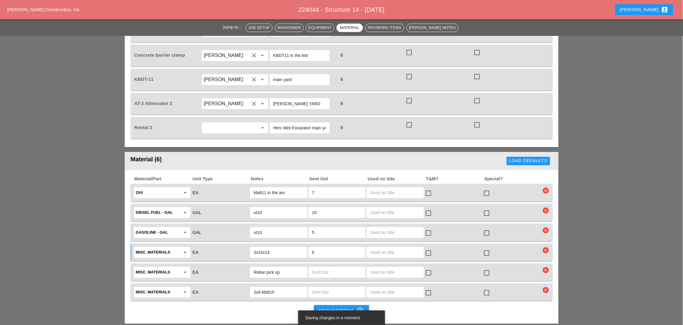
type input "6"
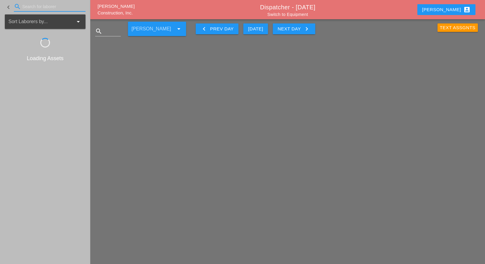
click at [39, 5] on input "Search for laborer" at bounding box center [49, 7] width 55 height 10
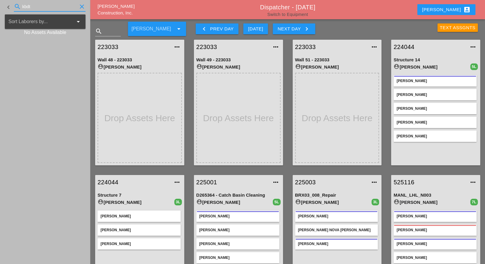
type input "kbdt"
click at [294, 15] on link "Switch to Equipment" at bounding box center [287, 14] width 41 height 5
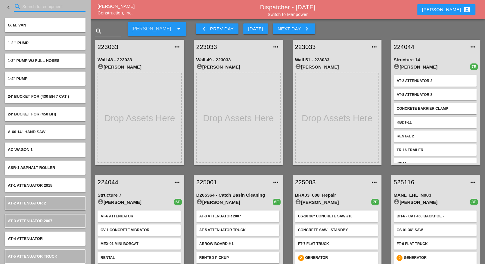
click at [30, 7] on input "Search for equipment" at bounding box center [49, 7] width 55 height 10
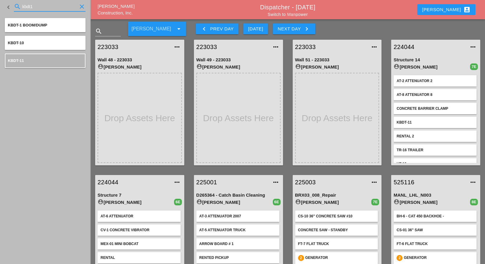
type input "kbdt1"
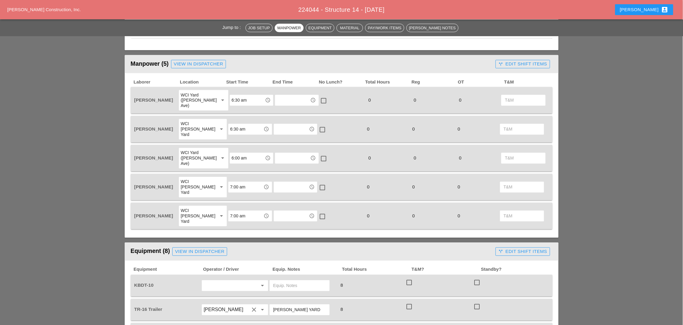
scroll to position [263, 0]
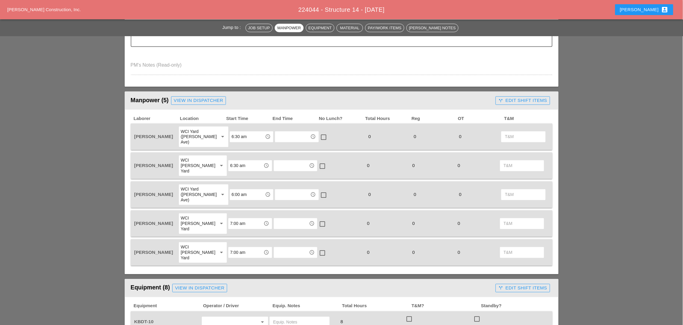
click at [198, 157] on div "WCI [PERSON_NAME] Yard" at bounding box center [197, 165] width 32 height 16
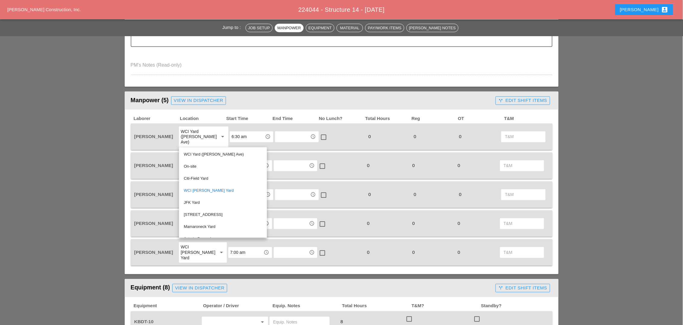
click at [198, 154] on div "WCI Yard ([PERSON_NAME] Ave)" at bounding box center [223, 154] width 78 height 7
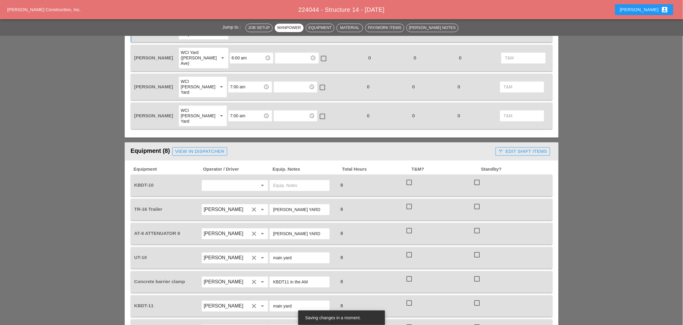
scroll to position [414, 0]
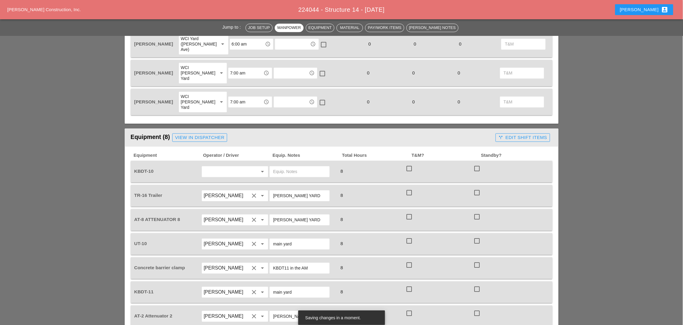
click at [215, 167] on input "text" at bounding box center [227, 172] width 46 height 10
click at [219, 198] on div "[PERSON_NAME]" at bounding box center [235, 200] width 57 height 7
drag, startPoint x: 239, startPoint y: 137, endPoint x: 234, endPoint y: 137, distance: 4.2
click at [235, 167] on input "[PERSON_NAME]" at bounding box center [227, 172] width 46 height 10
click at [238, 167] on input "[PERSON_NAME]" at bounding box center [227, 172] width 46 height 10
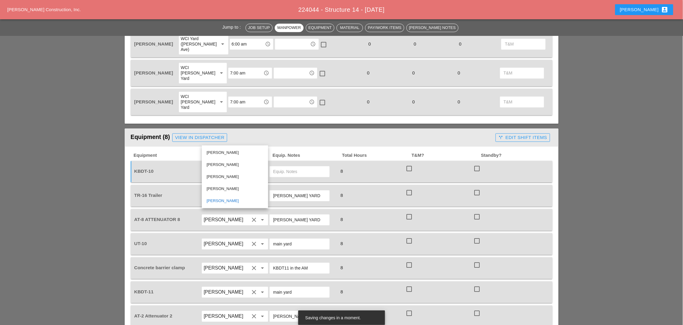
click at [240, 167] on input "[PERSON_NAME]" at bounding box center [227, 172] width 46 height 10
drag, startPoint x: 240, startPoint y: 140, endPoint x: 202, endPoint y: 137, distance: 37.8
click at [202, 166] on div "[PERSON_NAME] clear arrow_drop_down" at bounding box center [235, 171] width 66 height 11
click at [229, 153] on div "Al [PERSON_NAME]" at bounding box center [235, 152] width 57 height 7
type input "[PERSON_NAME]"
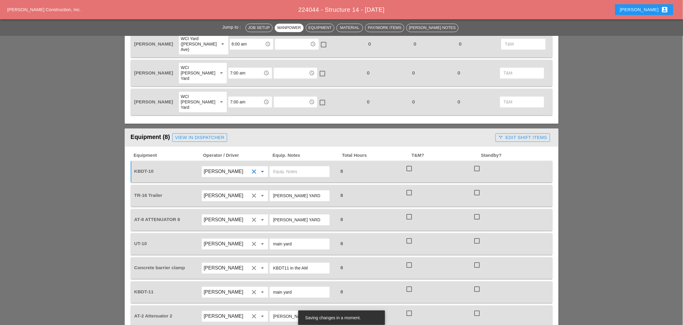
click at [285, 167] on input "text" at bounding box center [299, 172] width 53 height 10
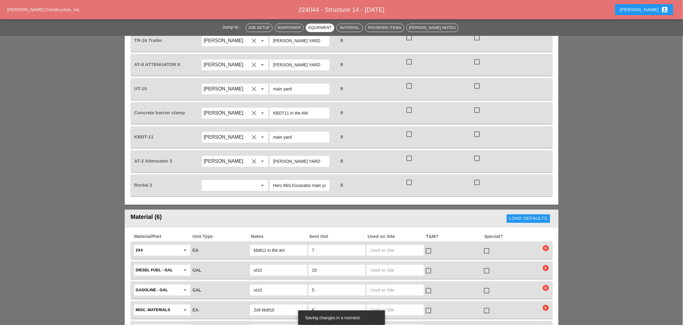
scroll to position [640, 0]
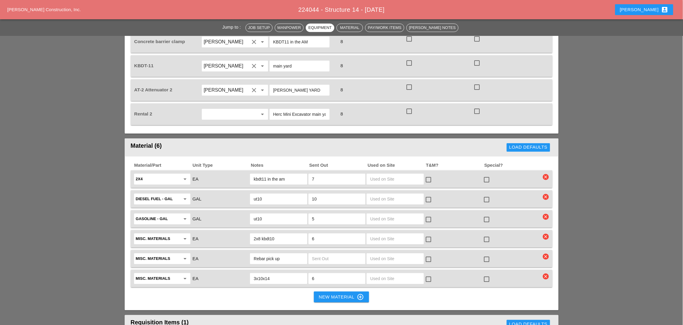
type input "main yard"
click at [275, 273] on input "3x10x14" at bounding box center [279, 278] width 50 height 10
type input "3x10x14 kbdt10"
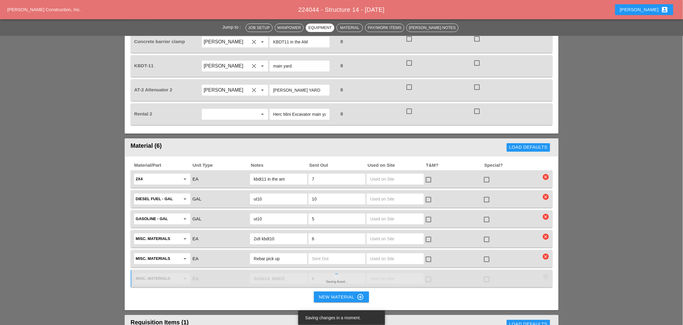
drag, startPoint x: 290, startPoint y: 141, endPoint x: 262, endPoint y: 143, distance: 28.1
click at [262, 174] on input "kbdt11 in the am" at bounding box center [279, 179] width 50 height 10
click at [262, 174] on input "kbdt10" at bounding box center [279, 179] width 50 height 10
type input "kbdt 10"
click at [283, 174] on input "kbdt 10" at bounding box center [279, 179] width 50 height 10
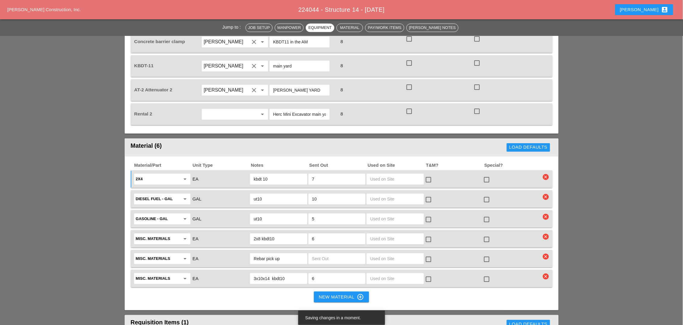
click at [280, 174] on input "kbdt 10" at bounding box center [279, 179] width 50 height 10
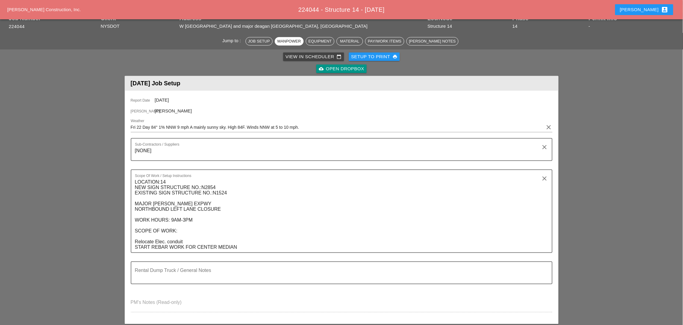
scroll to position [0, 0]
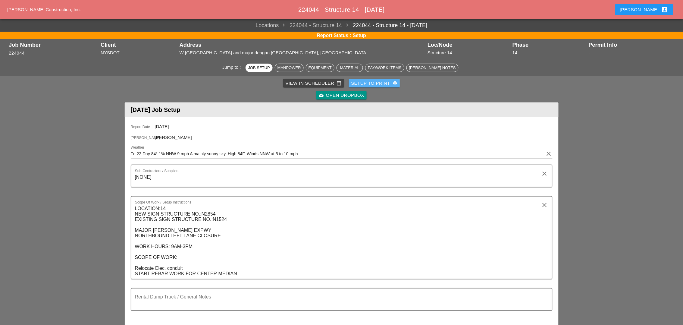
click at [384, 84] on div "Setup to Print print" at bounding box center [374, 83] width 46 height 7
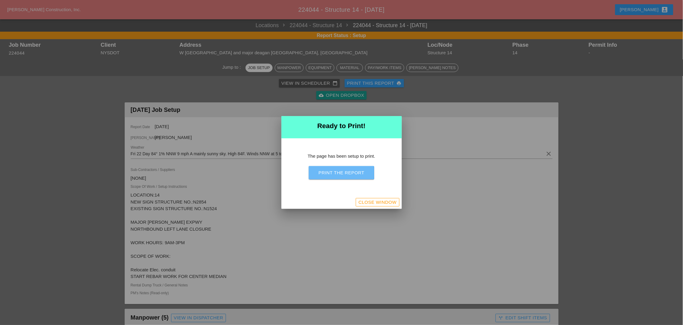
drag, startPoint x: 355, startPoint y: 171, endPoint x: 522, endPoint y: 277, distance: 198.3
click at [355, 171] on div "Print the Report" at bounding box center [341, 172] width 46 height 7
